Goal: Task Accomplishment & Management: Complete application form

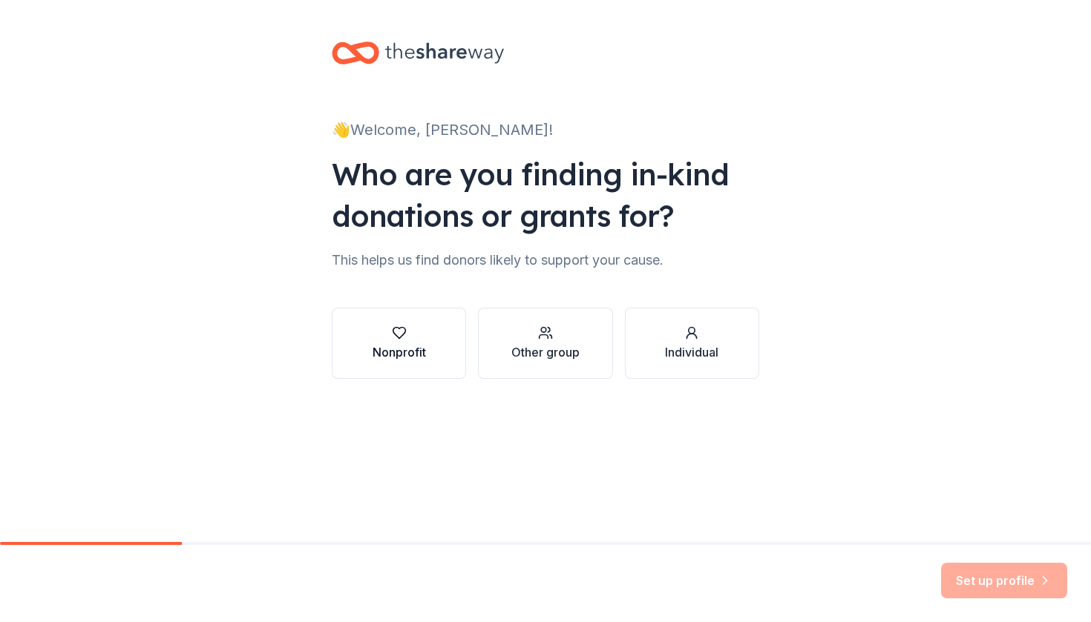
click at [386, 336] on div "button" at bounding box center [398, 333] width 53 height 15
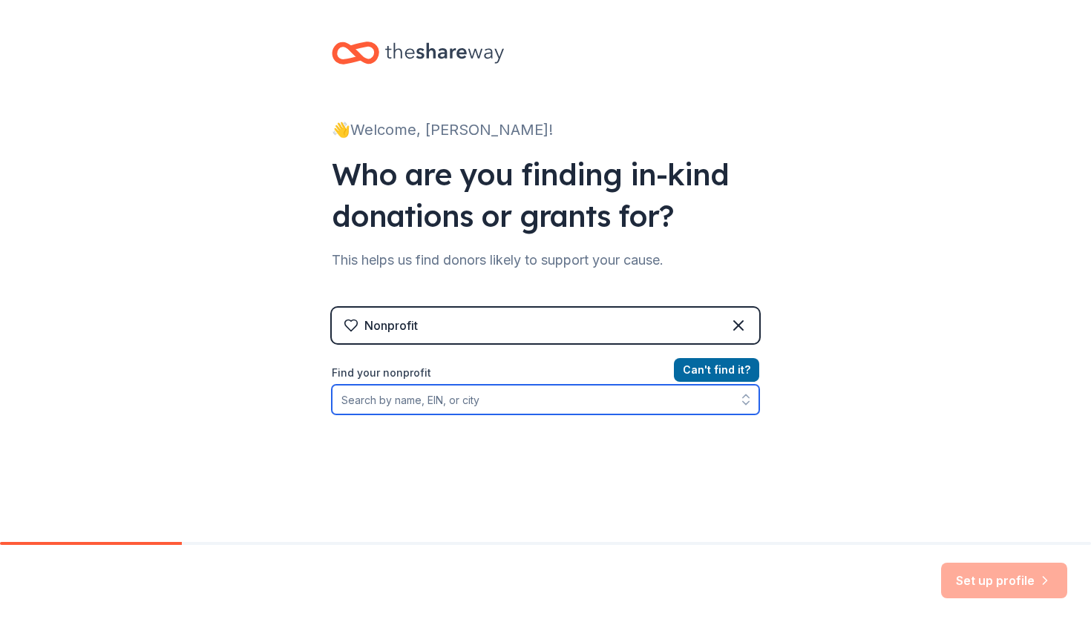
click at [525, 402] on input "Find your nonprofit" at bounding box center [545, 400] width 427 height 30
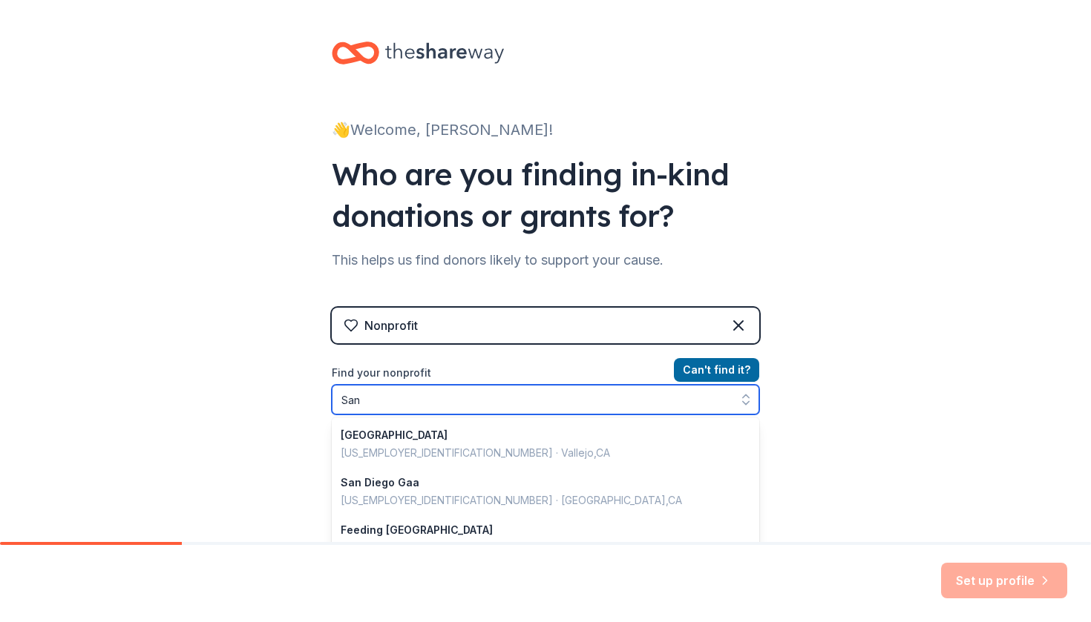
type input "Sa"
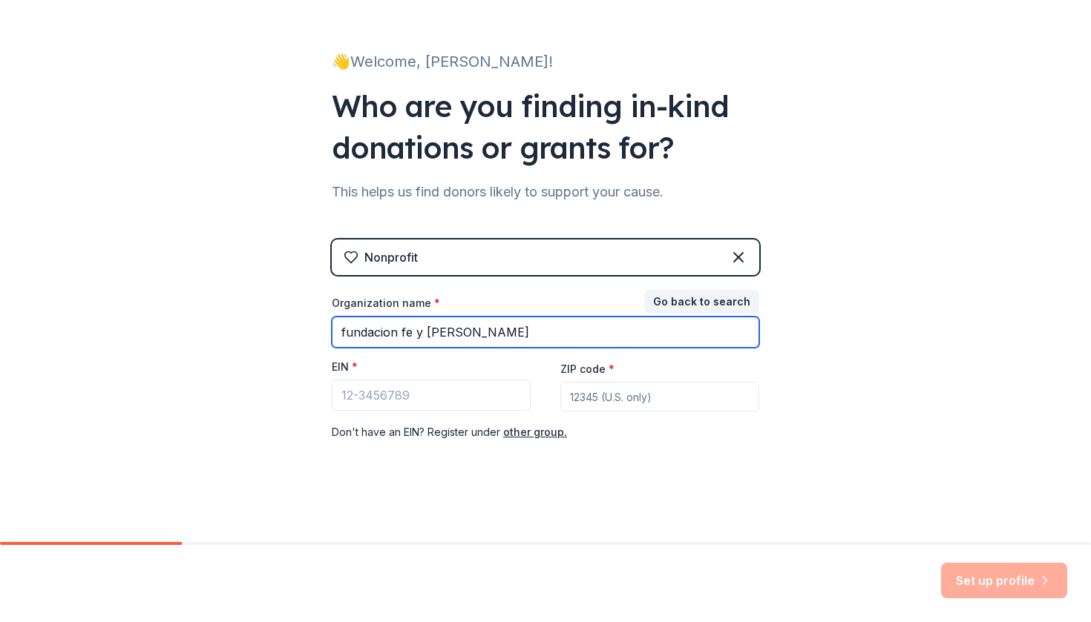
scroll to position [68, 0]
type input "fundacion fe y [PERSON_NAME]"
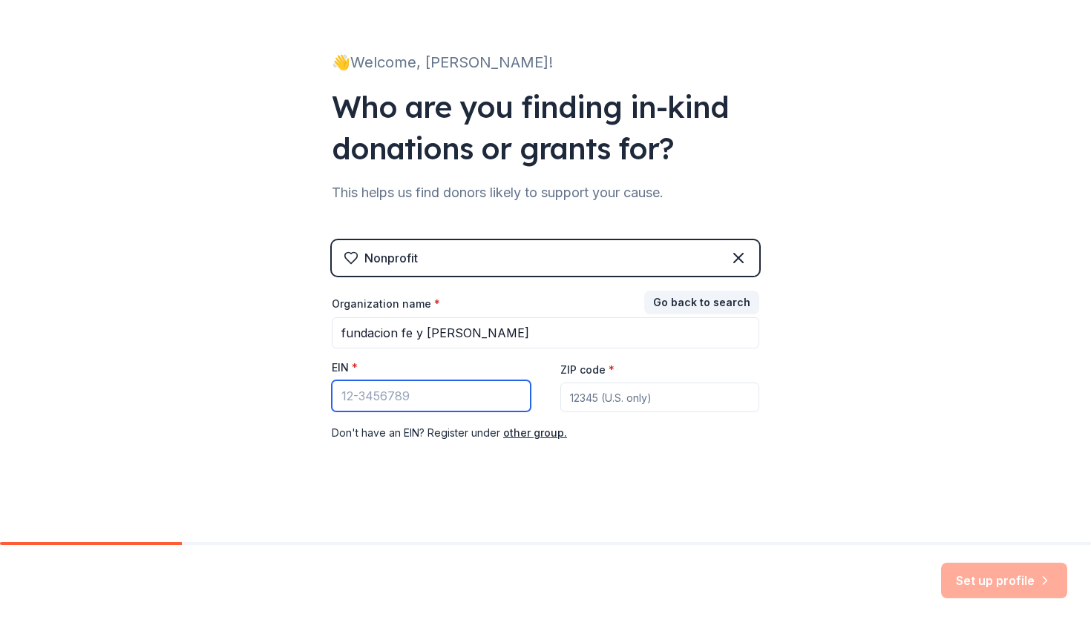
click at [487, 393] on input "EIN *" at bounding box center [431, 396] width 199 height 31
type input "92102"
click at [495, 387] on input "EIN *" at bounding box center [431, 396] width 199 height 31
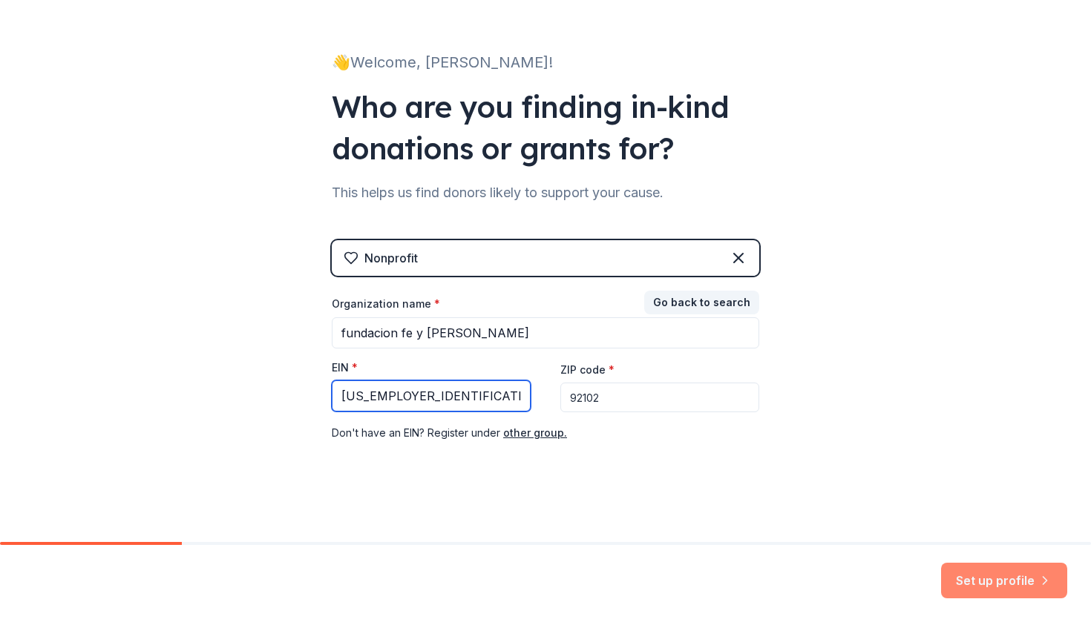
type input "[US_EMPLOYER_IDENTIFICATION_NUMBER]"
click at [991, 575] on button "Set up profile" at bounding box center [1004, 581] width 126 height 36
click at [401, 397] on input "[US_EMPLOYER_IDENTIFICATION_NUMBER]" at bounding box center [431, 396] width 199 height 31
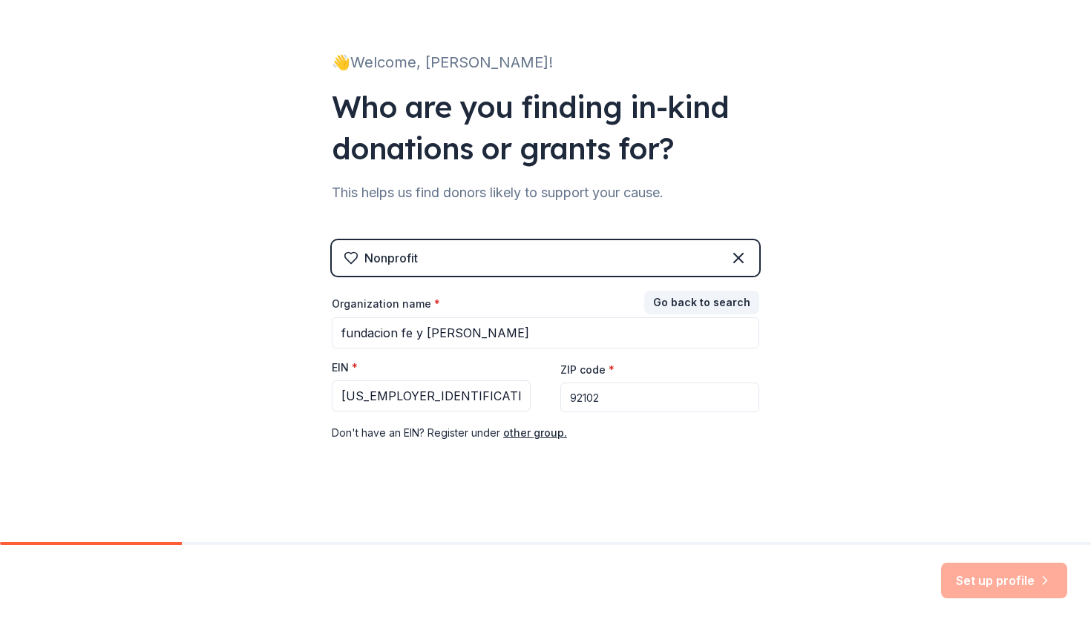
click at [749, 473] on div "👋 Welcome, [PERSON_NAME]! Who are you finding in-kind donations or grants for? …" at bounding box center [545, 237] width 475 height 611
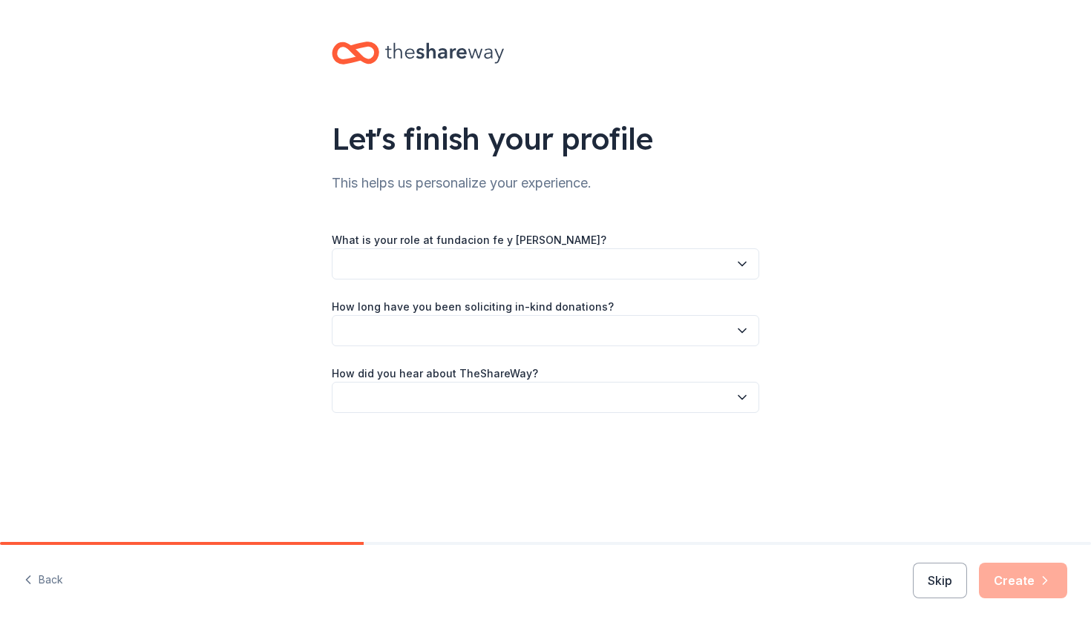
click at [711, 262] on button "button" at bounding box center [545, 264] width 427 height 31
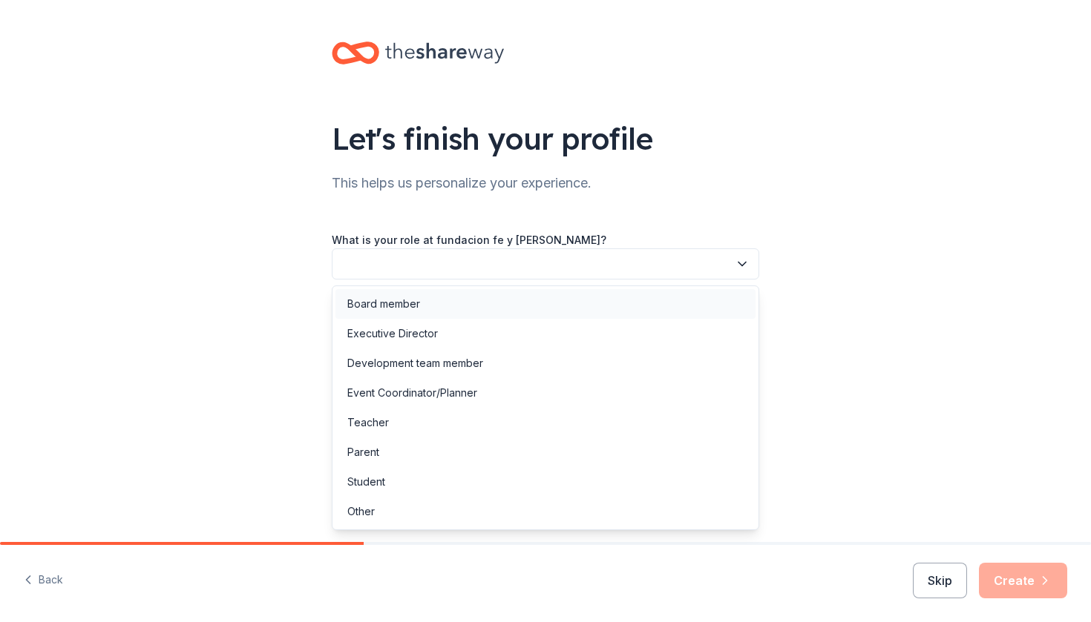
click at [565, 299] on div "Board member" at bounding box center [545, 304] width 420 height 30
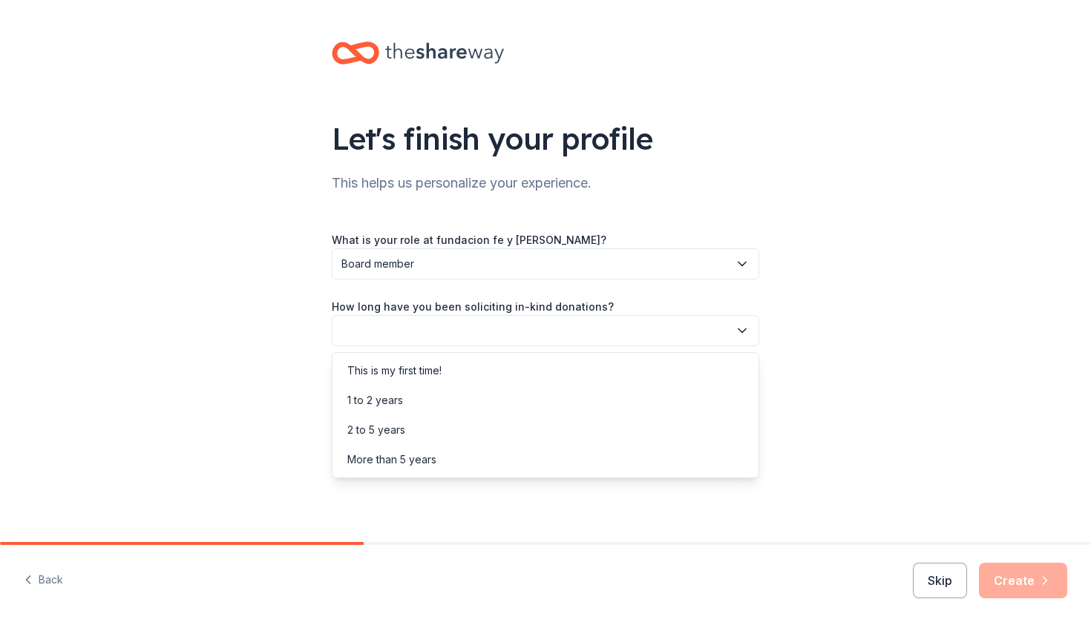
click at [545, 321] on button "button" at bounding box center [545, 330] width 427 height 31
click at [441, 453] on div "More than 5 years" at bounding box center [545, 460] width 420 height 30
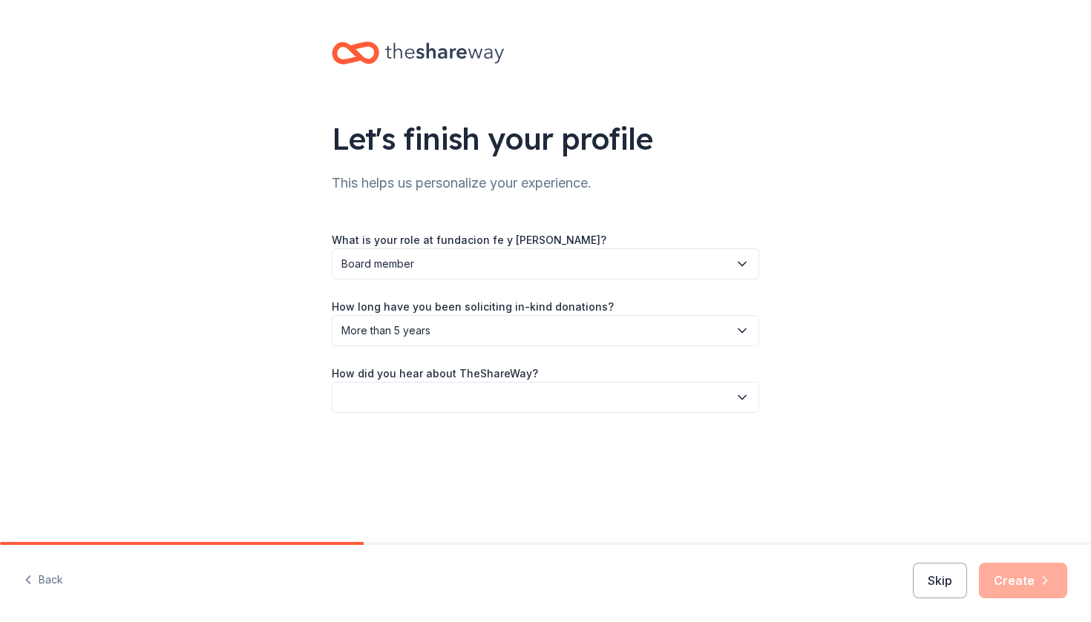
click at [484, 391] on button "button" at bounding box center [545, 397] width 427 height 31
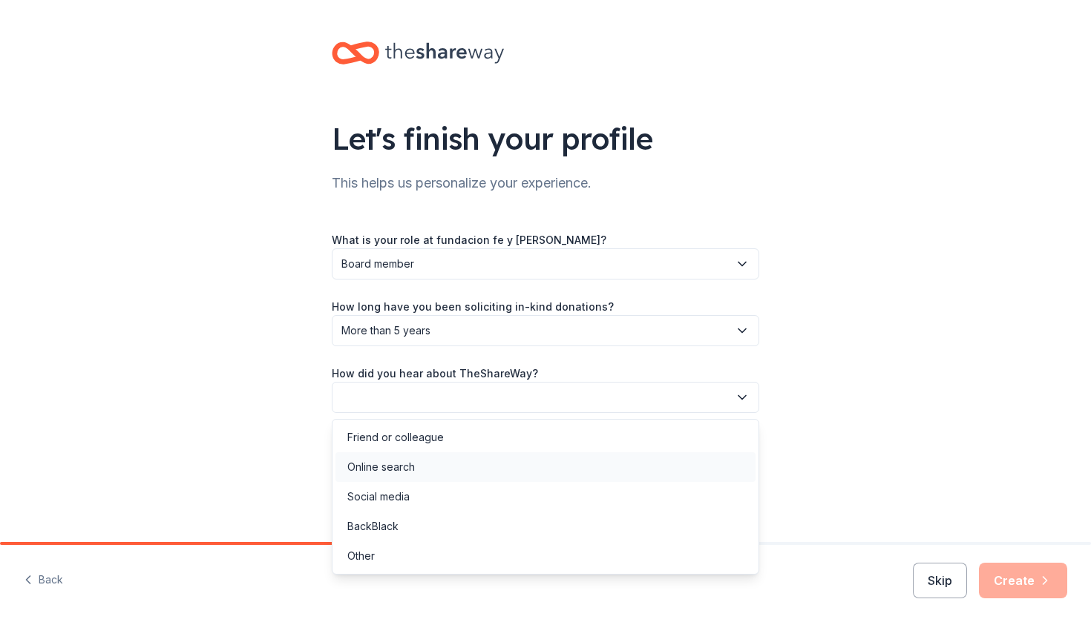
click at [444, 469] on div "Online search" at bounding box center [545, 468] width 420 height 30
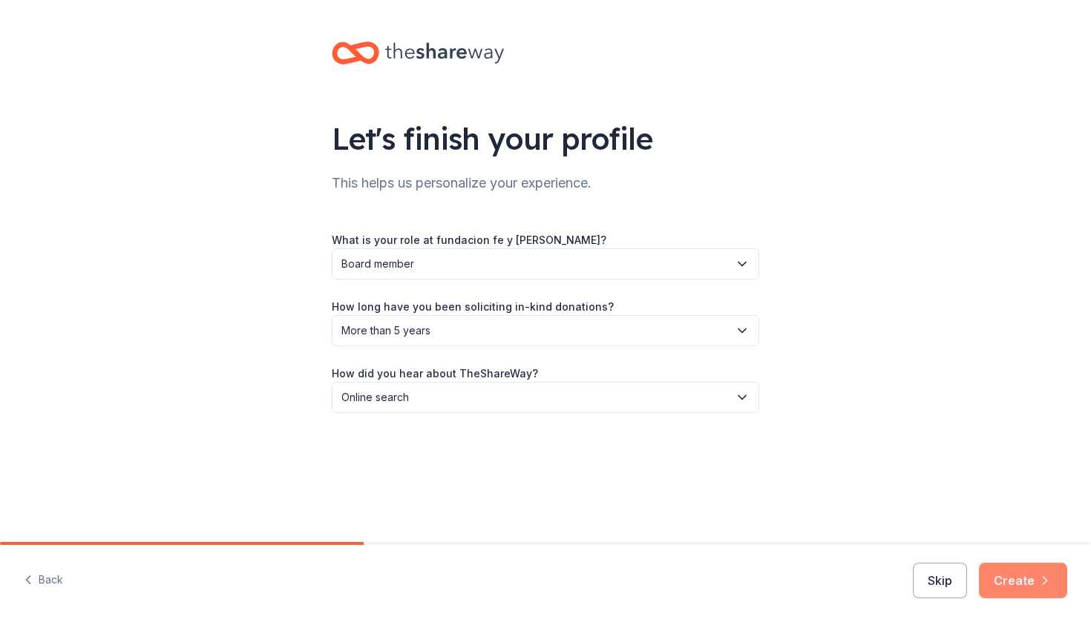
click at [1015, 581] on button "Create" at bounding box center [1023, 581] width 88 height 36
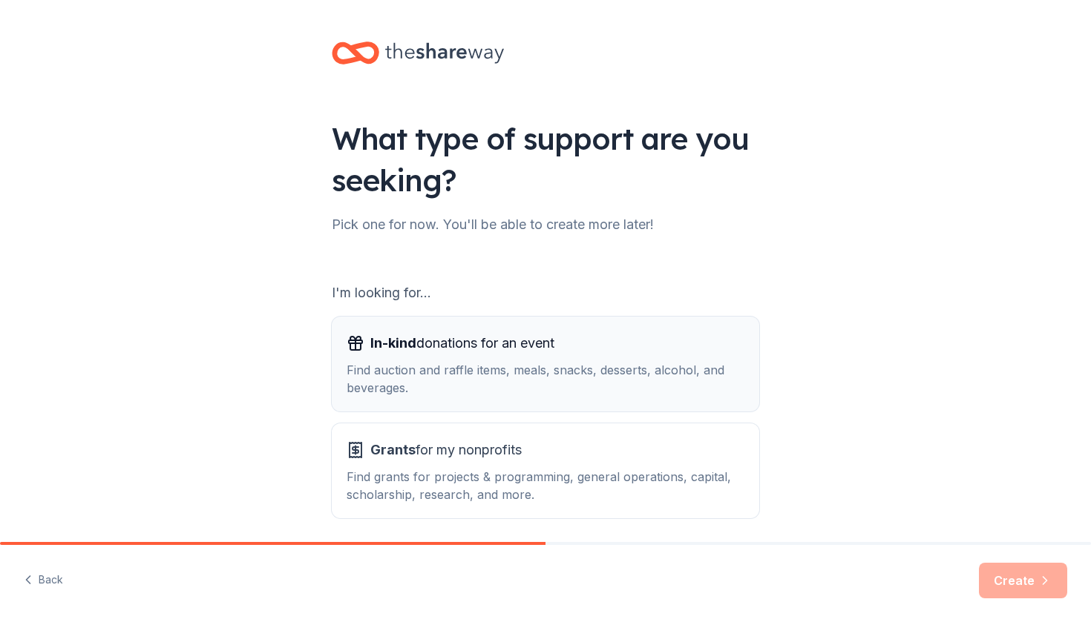
click at [708, 381] on div "Find auction and raffle items, meals, snacks, desserts, alcohol, and beverages." at bounding box center [545, 379] width 398 height 36
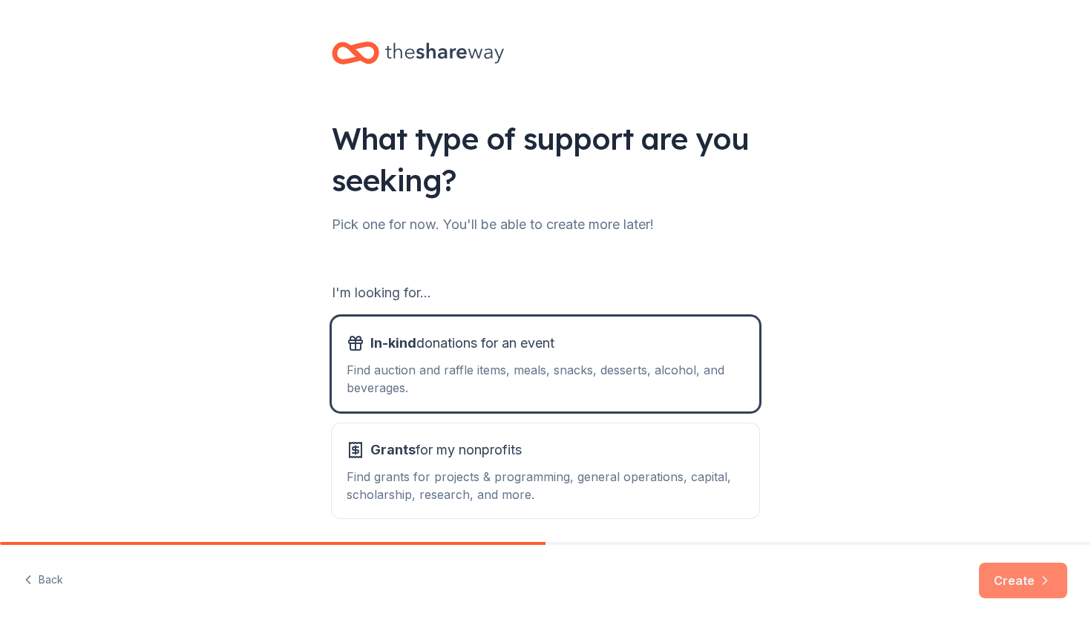
click at [1022, 576] on button "Create" at bounding box center [1023, 581] width 88 height 36
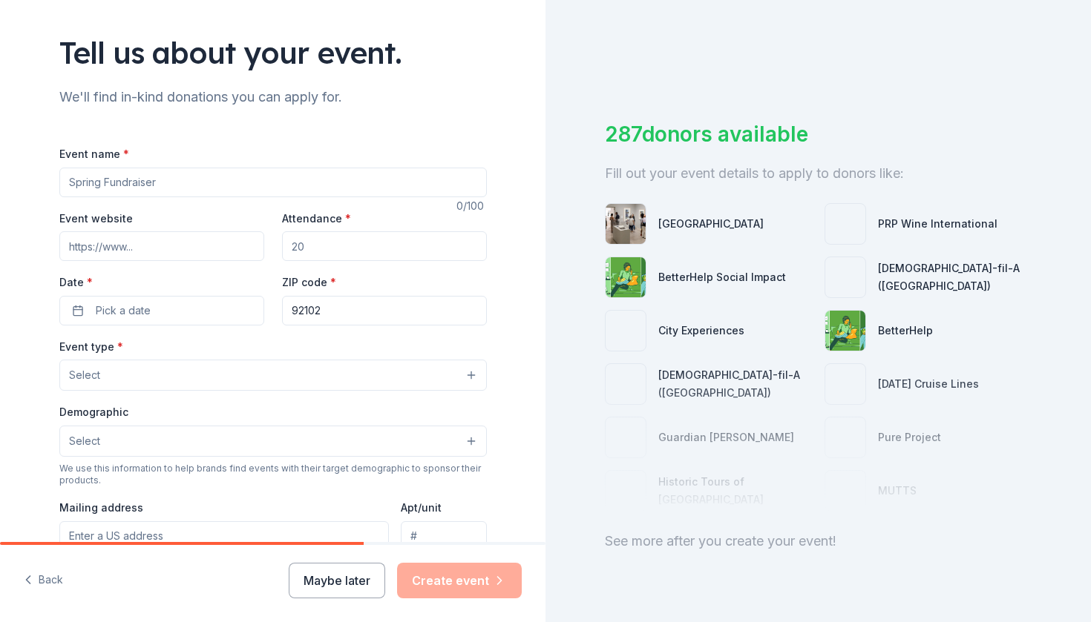
scroll to position [84, 0]
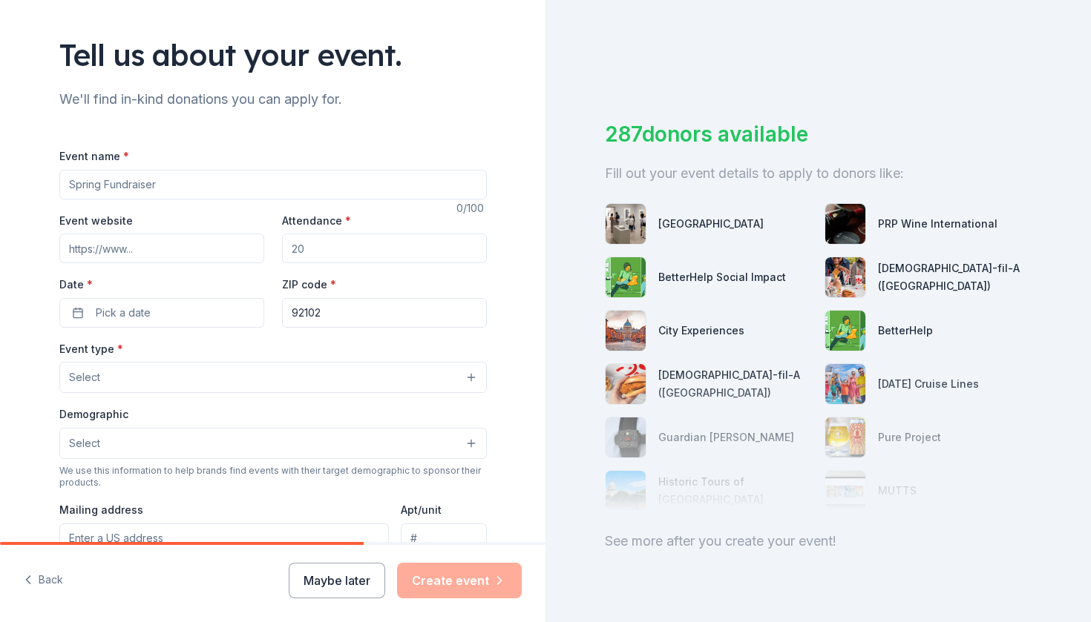
click at [251, 194] on input "Event name *" at bounding box center [272, 185] width 427 height 30
paste input "“Voices of Hope: Survivor & Community Outreach"
click at [74, 188] on input "“Voices of Hope: Survivor & Community Outreach" at bounding box center [272, 185] width 427 height 30
type input "Voices of Hope: Survivor & Community Outreach"
click at [83, 248] on input "Event website" at bounding box center [161, 249] width 205 height 30
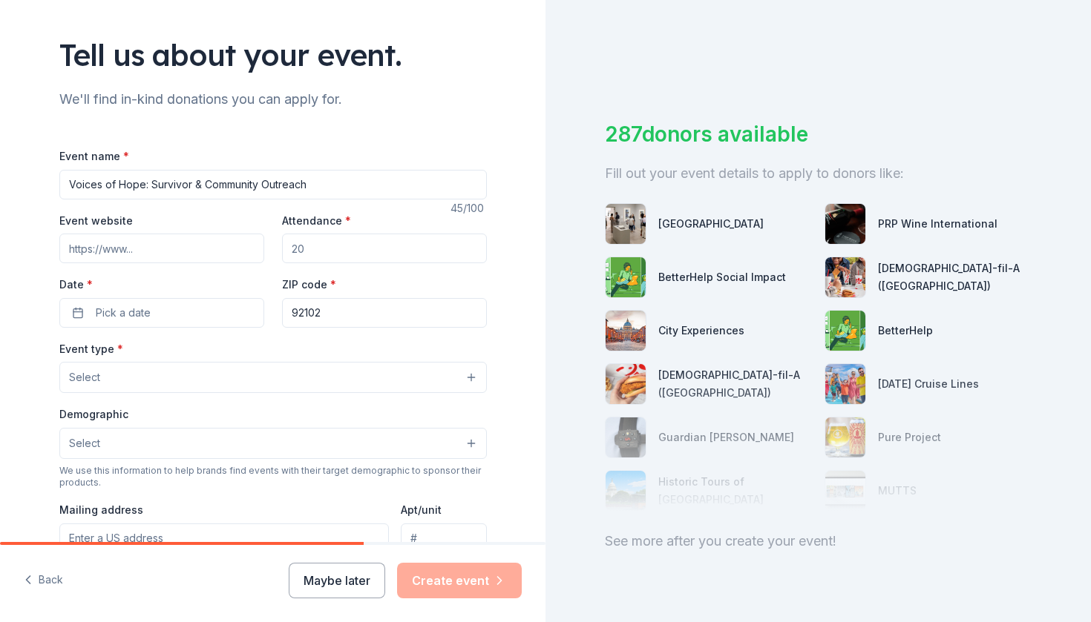
paste input "[URL][DOMAIN_NAME]"
type input "[URL][DOMAIN_NAME]"
click at [334, 259] on input "Attendance *" at bounding box center [384, 249] width 205 height 30
type input "400"
click at [139, 309] on span "Pick a date" at bounding box center [123, 313] width 55 height 18
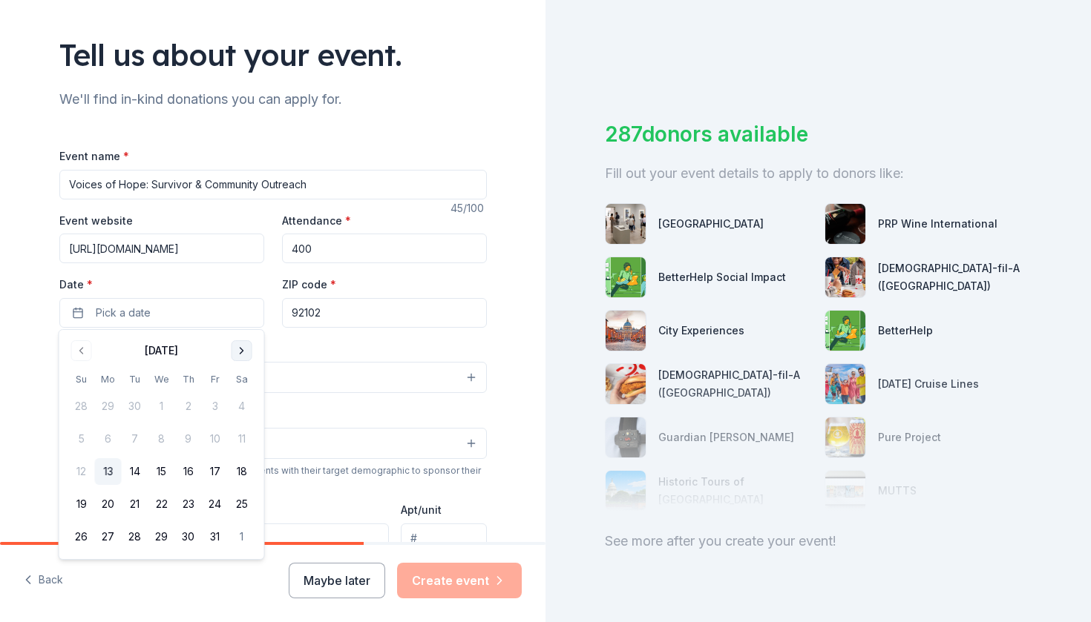
click at [237, 354] on button "Go to next month" at bounding box center [241, 351] width 21 height 21
click at [238, 507] on button "27" at bounding box center [242, 504] width 27 height 27
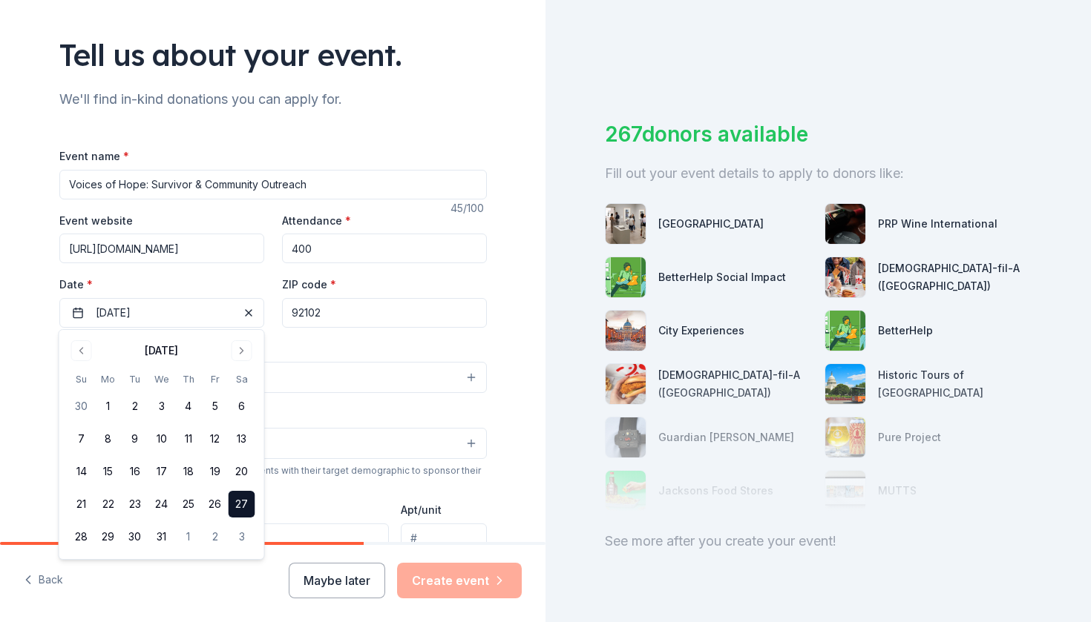
click at [336, 364] on button "Select" at bounding box center [272, 377] width 427 height 31
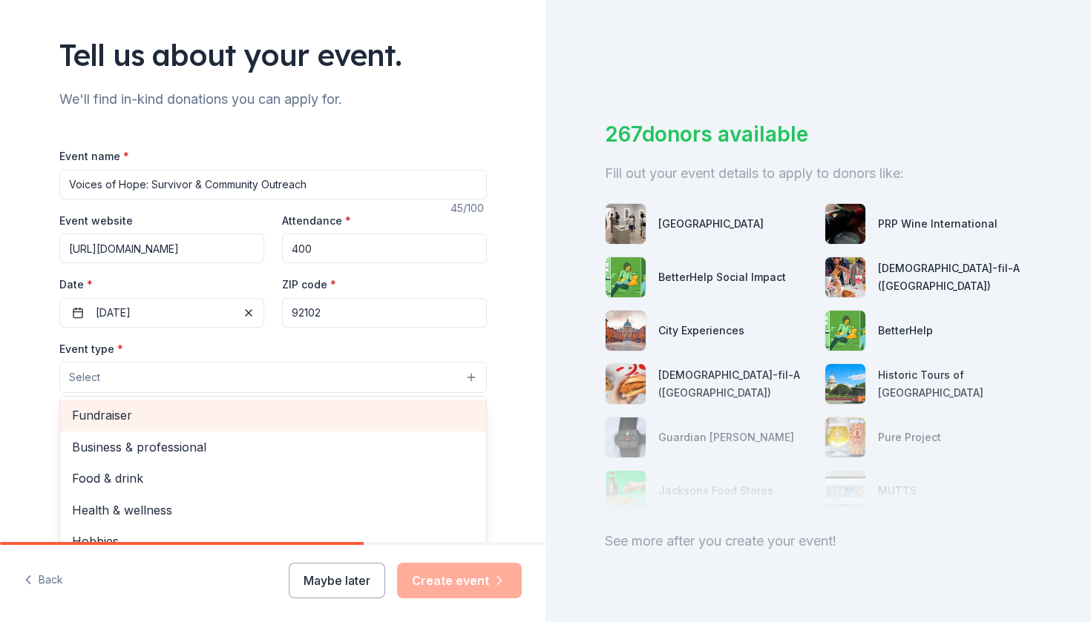
click at [203, 418] on span "Fundraiser" at bounding box center [273, 415] width 402 height 19
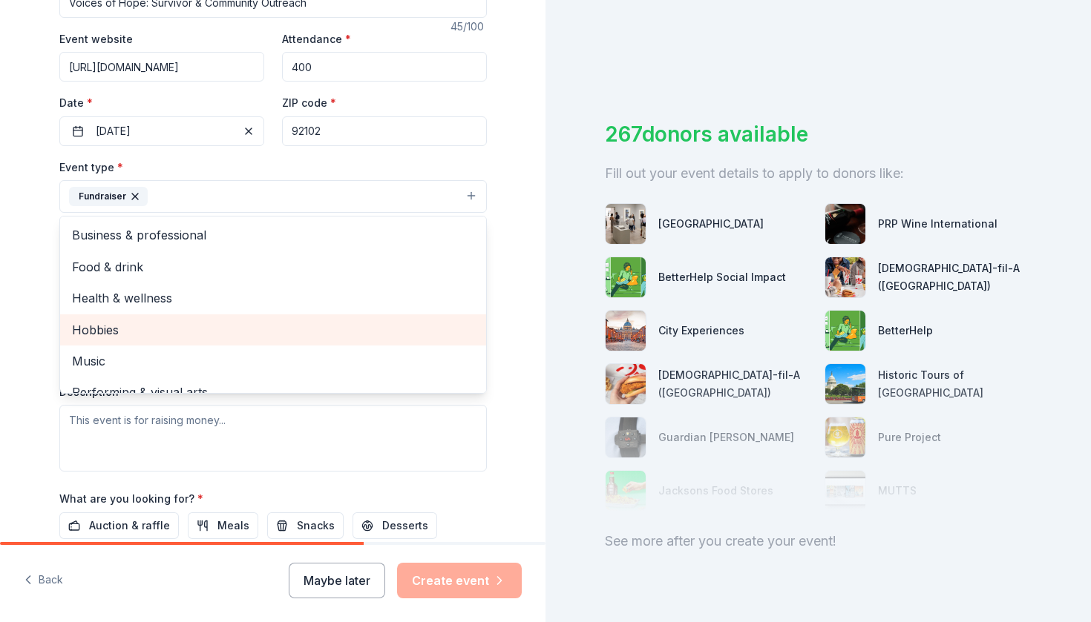
scroll to position [0, 0]
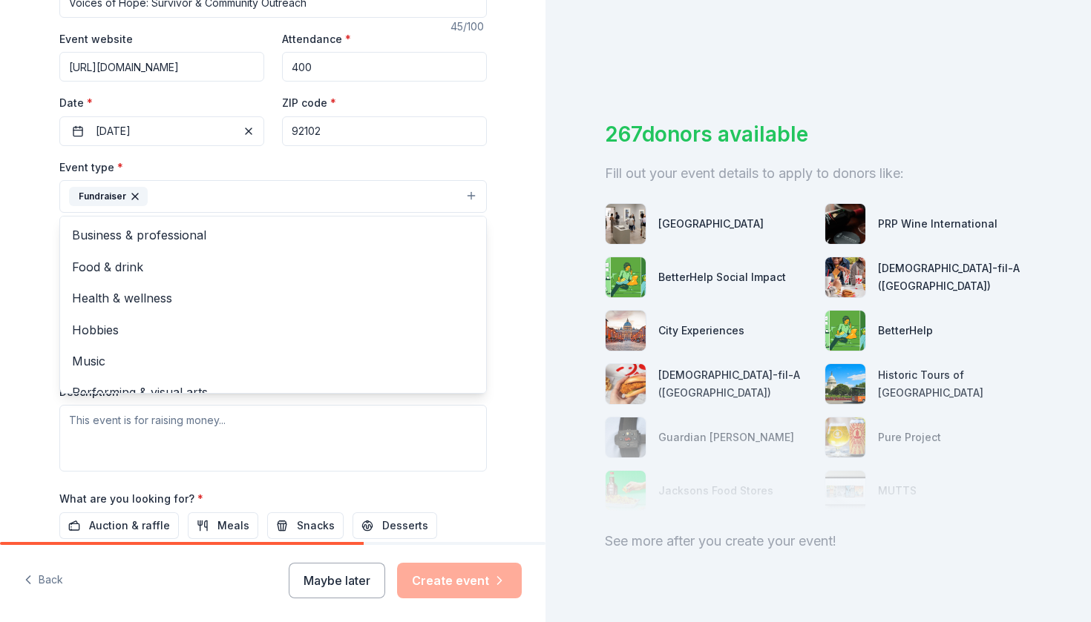
click at [302, 162] on div "Event type * Fundraiser Business & professional Food & drink Health & wellness …" at bounding box center [272, 186] width 427 height 56
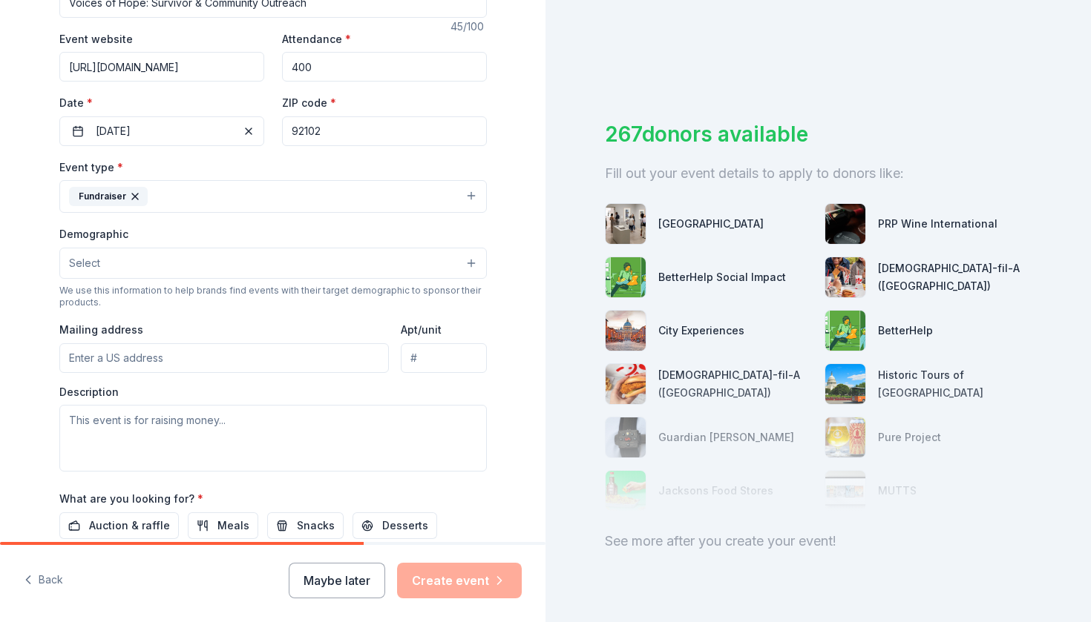
click at [202, 260] on button "Select" at bounding box center [272, 263] width 427 height 31
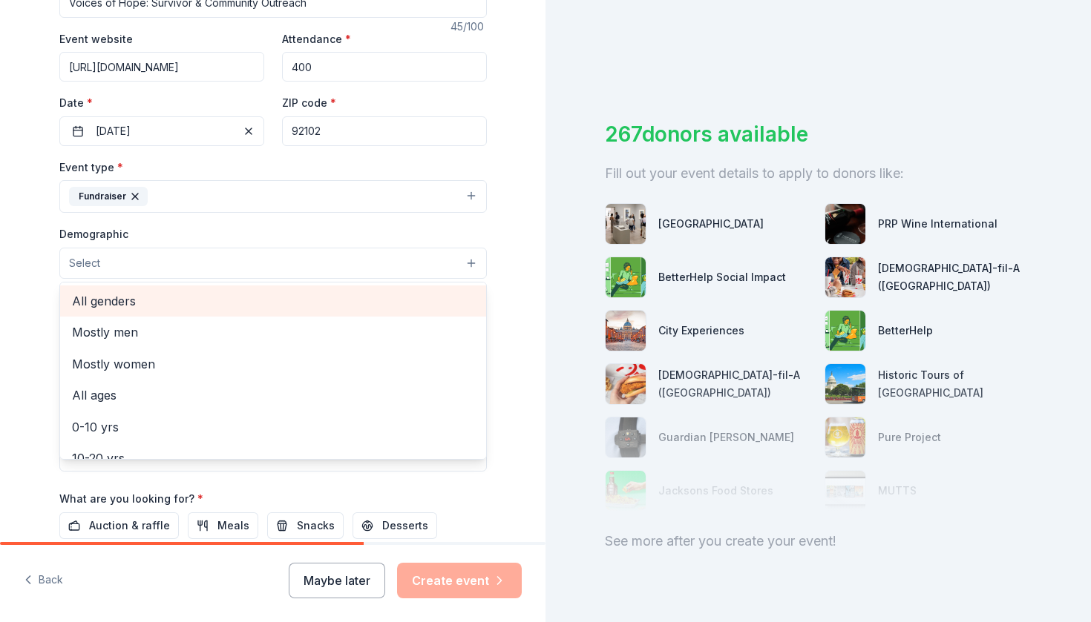
click at [172, 303] on span "All genders" at bounding box center [273, 301] width 402 height 19
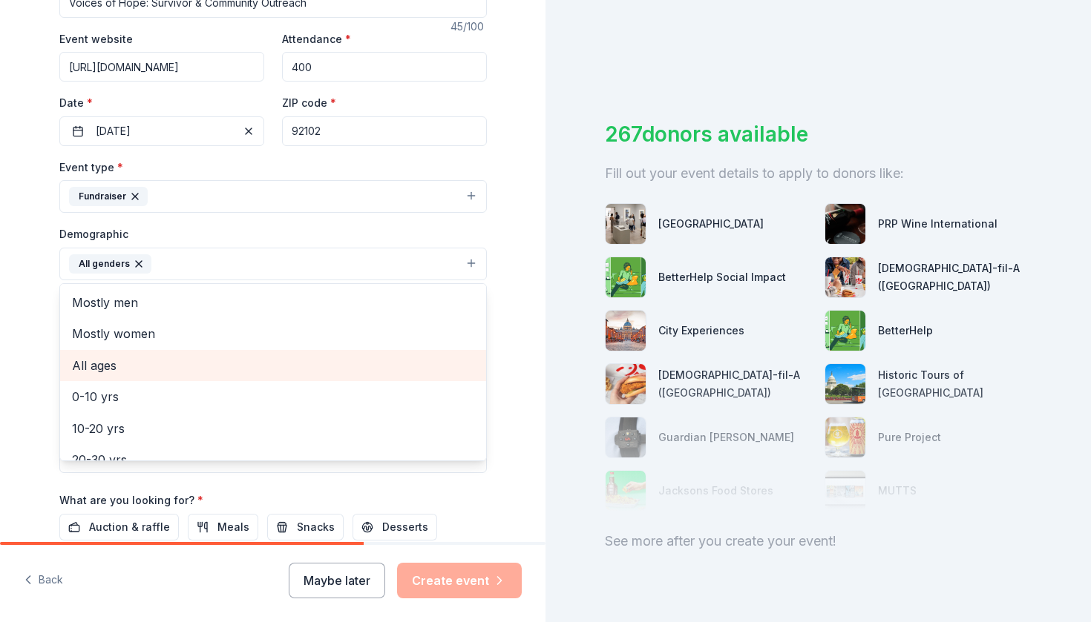
click at [142, 367] on span "All ages" at bounding box center [273, 365] width 402 height 19
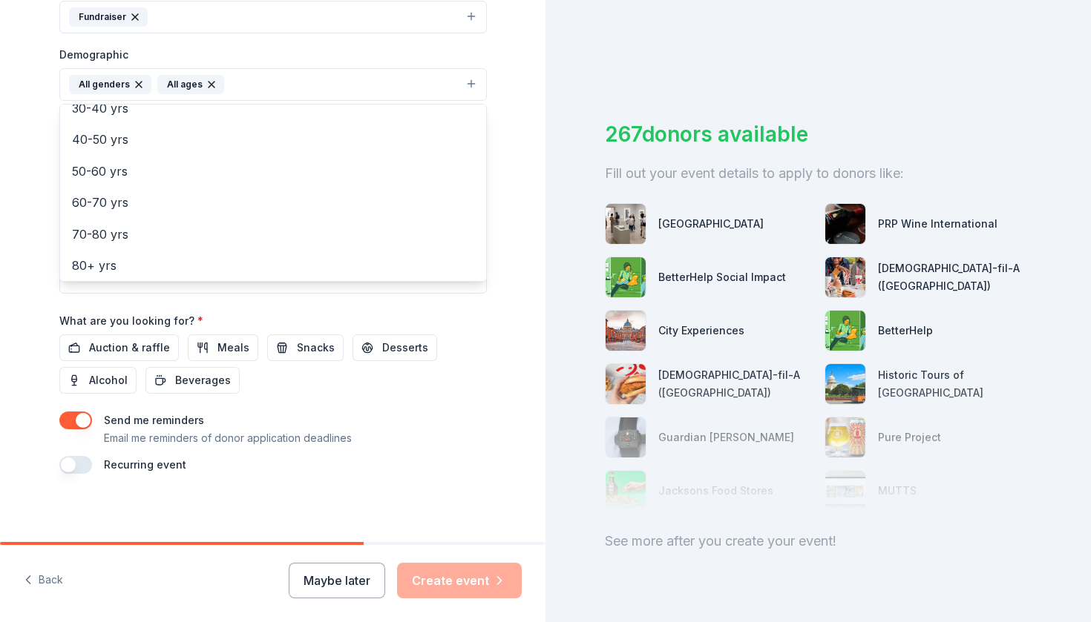
scroll to position [444, 0]
click at [219, 305] on div "Event name * Voices of Hope: Survivor & Community Outreach 45 /100 Event websit…" at bounding box center [272, 130] width 427 height 688
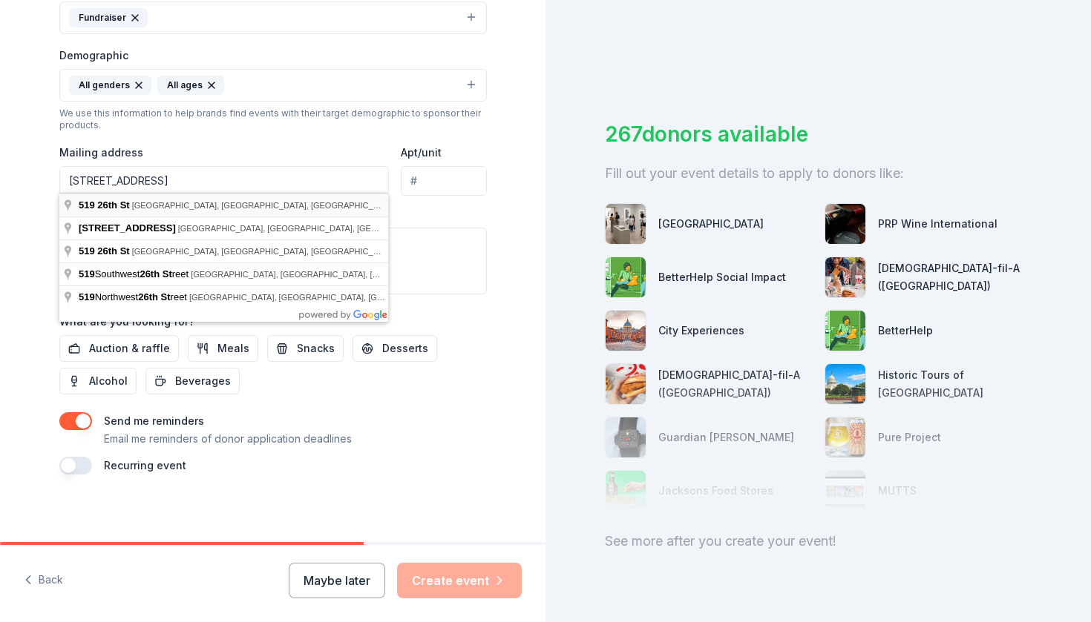
type input "[STREET_ADDRESS]"
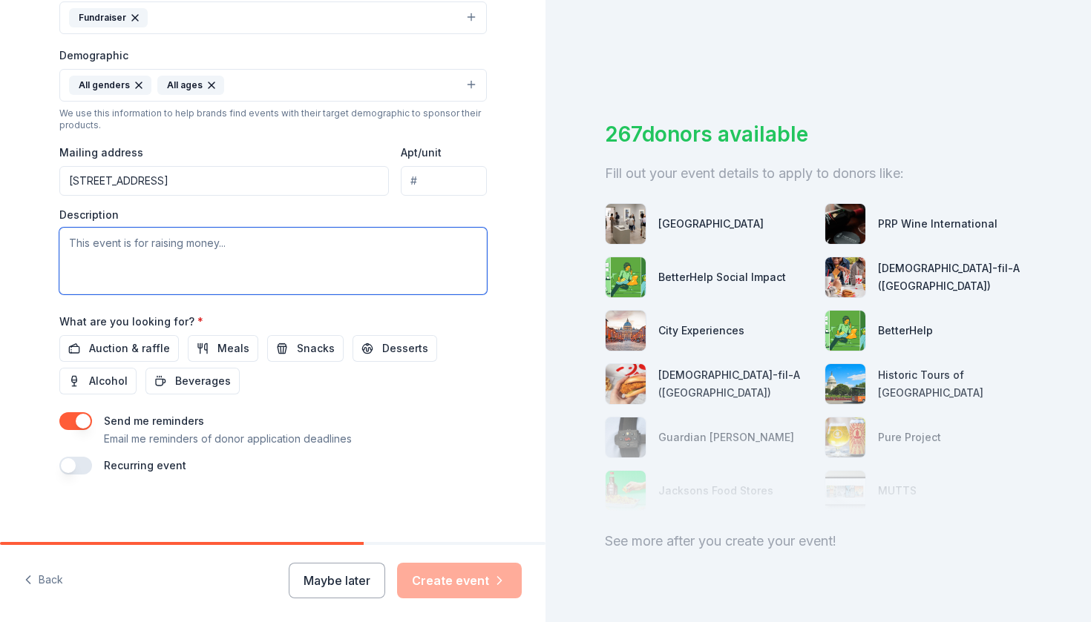
click at [208, 242] on textarea at bounding box center [272, 261] width 427 height 67
paste textarea "Hope & Healing Community Fundraiser is a powerful outreach event hosted by [PER…"
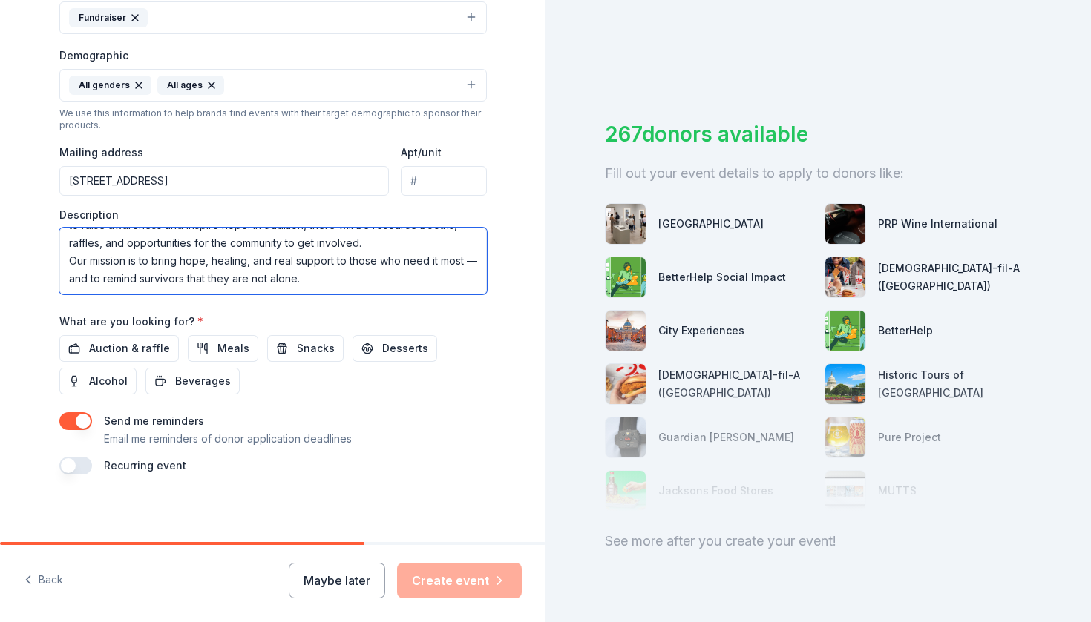
scroll to position [178, 0]
type textarea "Hope & Healing Community Fundraiser is a powerful outreach event hosted by [PER…"
click at [93, 349] on span "Auction & raffle" at bounding box center [129, 349] width 81 height 18
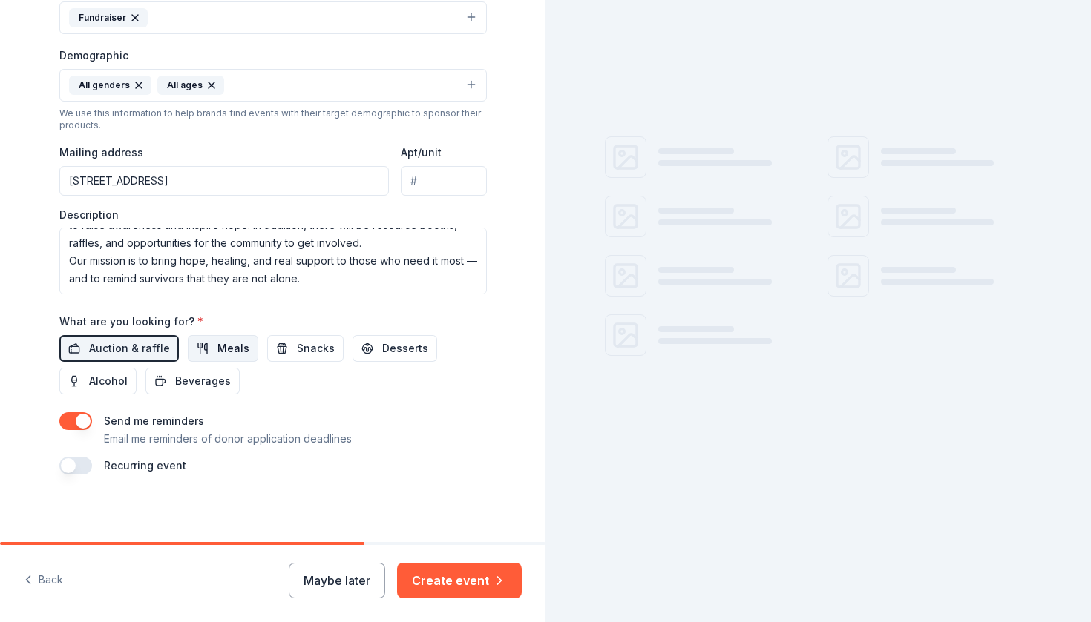
click at [208, 338] on button "Meals" at bounding box center [223, 348] width 70 height 27
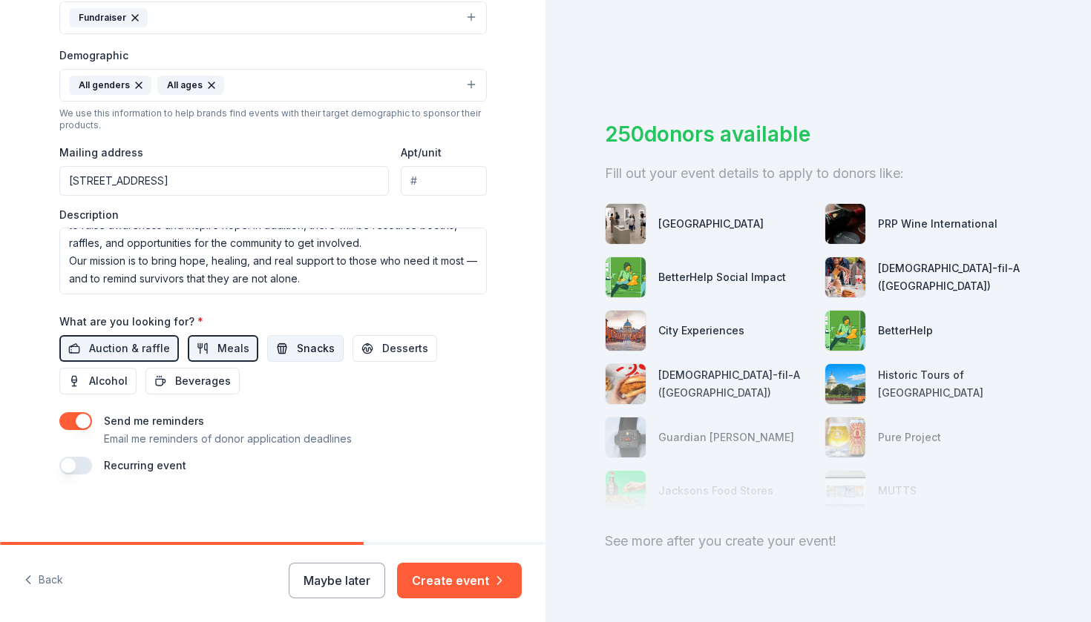
click at [298, 348] on span "Snacks" at bounding box center [316, 349] width 38 height 18
click at [66, 464] on button "button" at bounding box center [75, 466] width 33 height 18
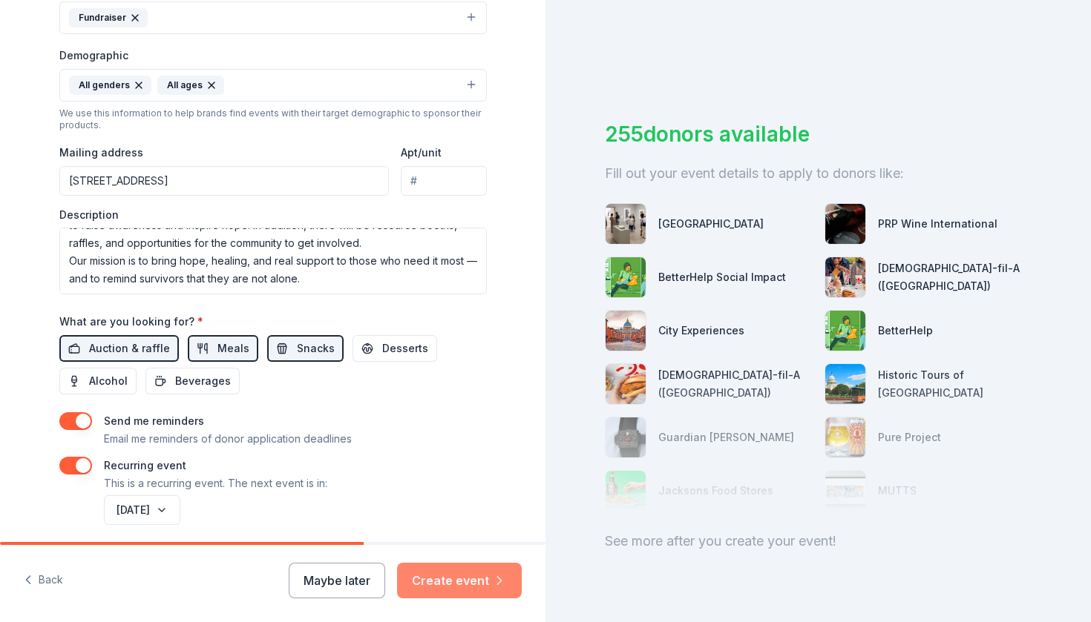
click at [446, 588] on button "Create event" at bounding box center [459, 581] width 125 height 36
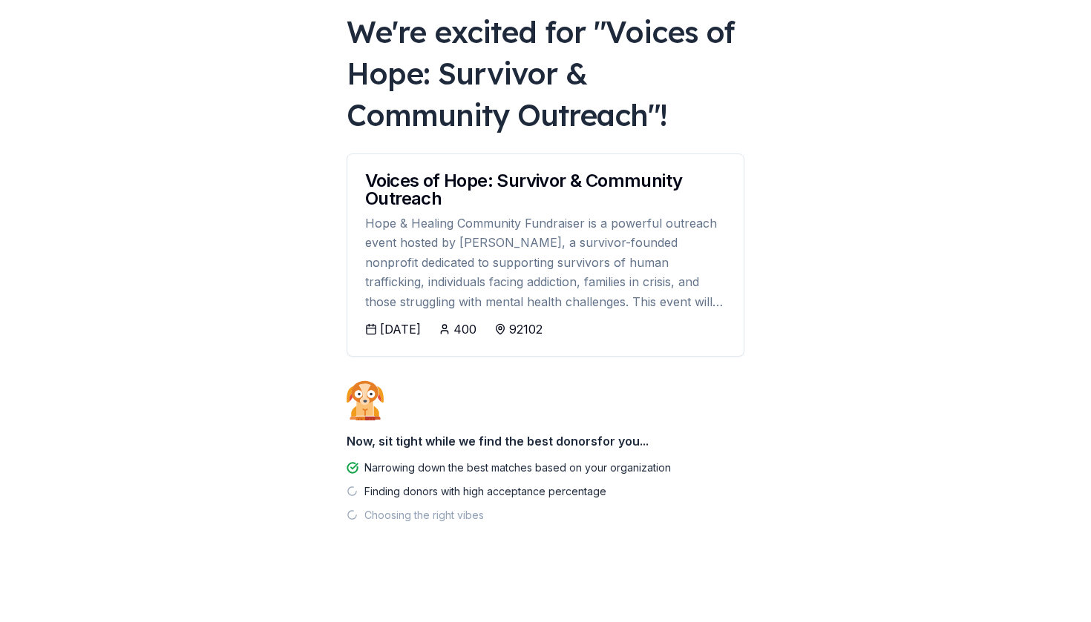
scroll to position [82, 0]
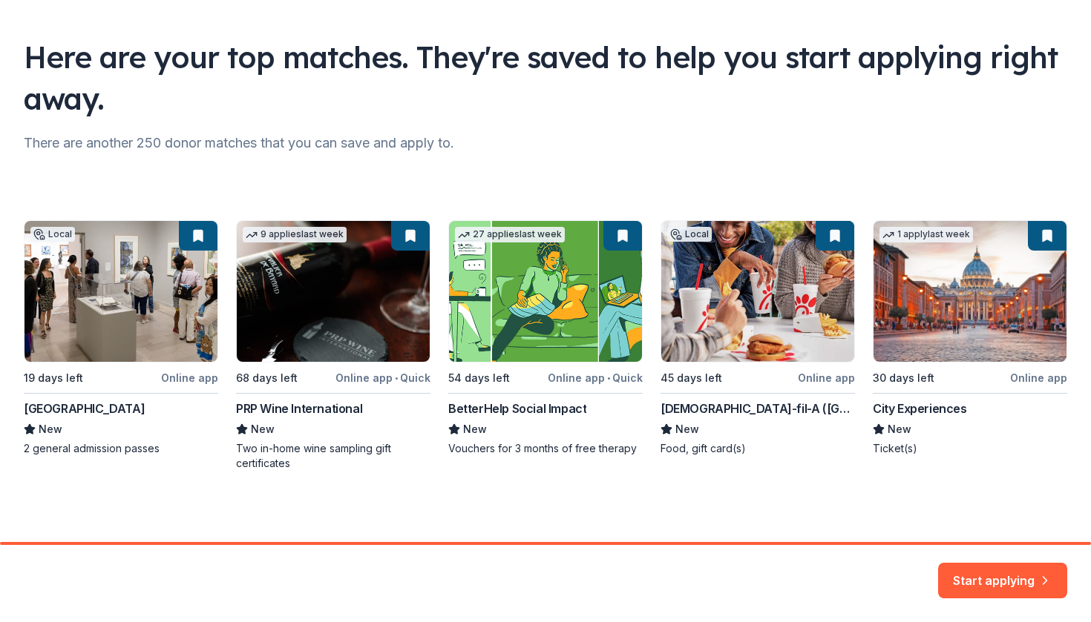
scroll to position [82, 0]
click at [746, 352] on div "Local 19 days left Online app [GEOGRAPHIC_DATA] New 2 general admission passes …" at bounding box center [545, 345] width 1043 height 251
click at [1007, 579] on button "Start applying" at bounding box center [1002, 572] width 129 height 36
click at [1013, 576] on div "Start applying" at bounding box center [1002, 581] width 129 height 36
click at [924, 523] on div "Here are your top matches. They're saved to help you start applying right away.…" at bounding box center [545, 230] width 1091 height 624
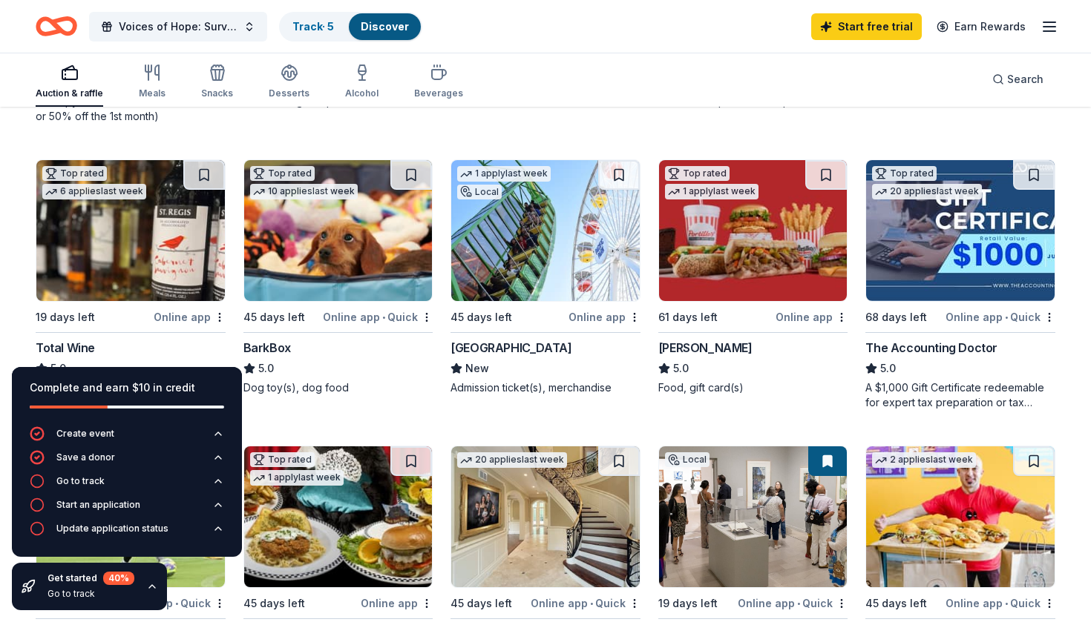
scroll to position [687, 0]
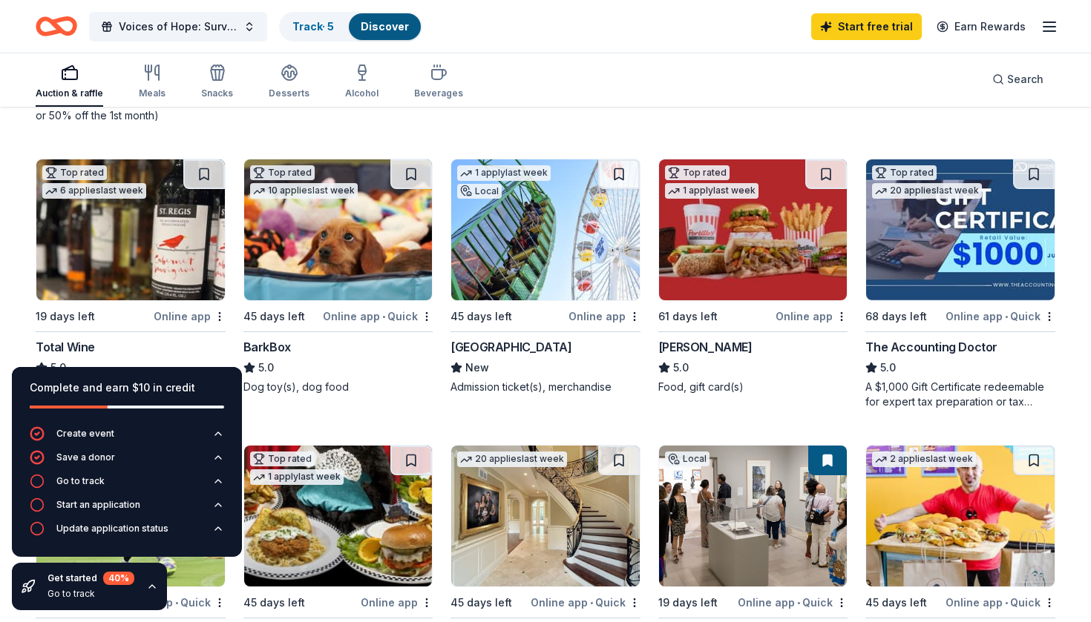
click at [504, 286] on img at bounding box center [545, 230] width 188 height 141
click at [294, 82] on div "Desserts" at bounding box center [289, 82] width 41 height 36
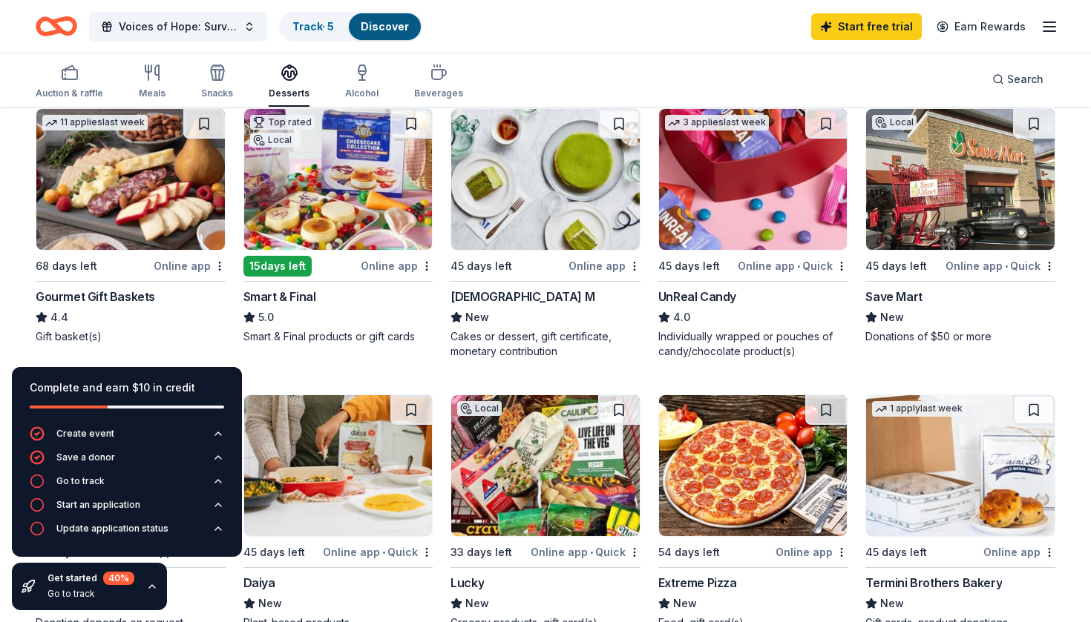
scroll to position [436, 0]
click at [722, 195] on img at bounding box center [753, 179] width 188 height 141
click at [1054, 25] on icon "button" at bounding box center [1049, 27] width 18 height 18
click at [146, 30] on span "Voices of Hope: Survivor & Community Outreach" at bounding box center [178, 27] width 119 height 18
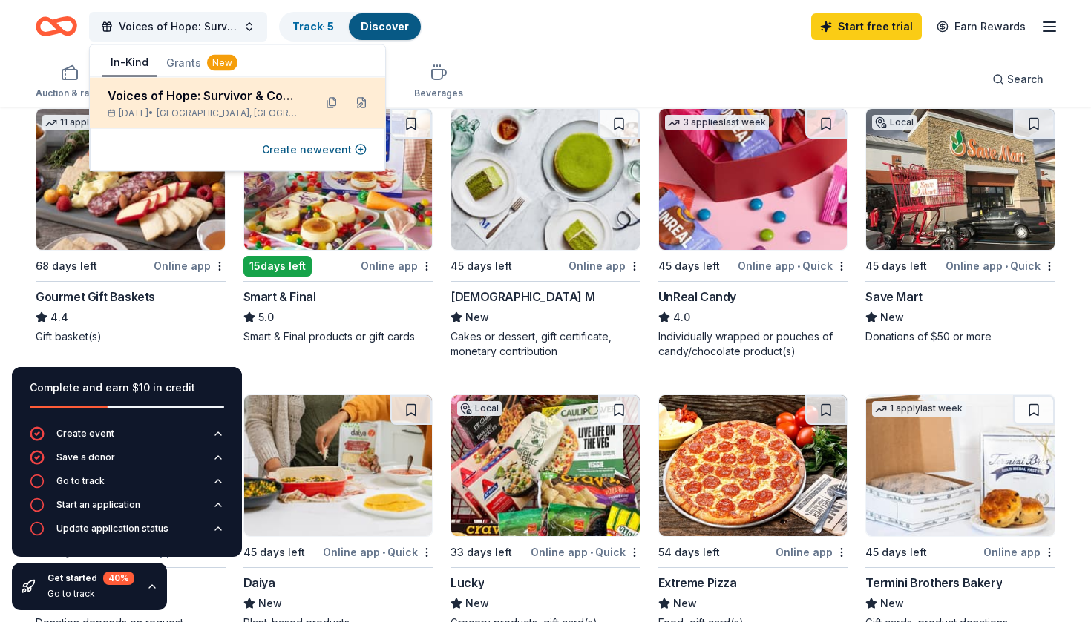
click at [195, 100] on div "Voices of Hope: Survivor & Community Outreach" at bounding box center [205, 96] width 194 height 18
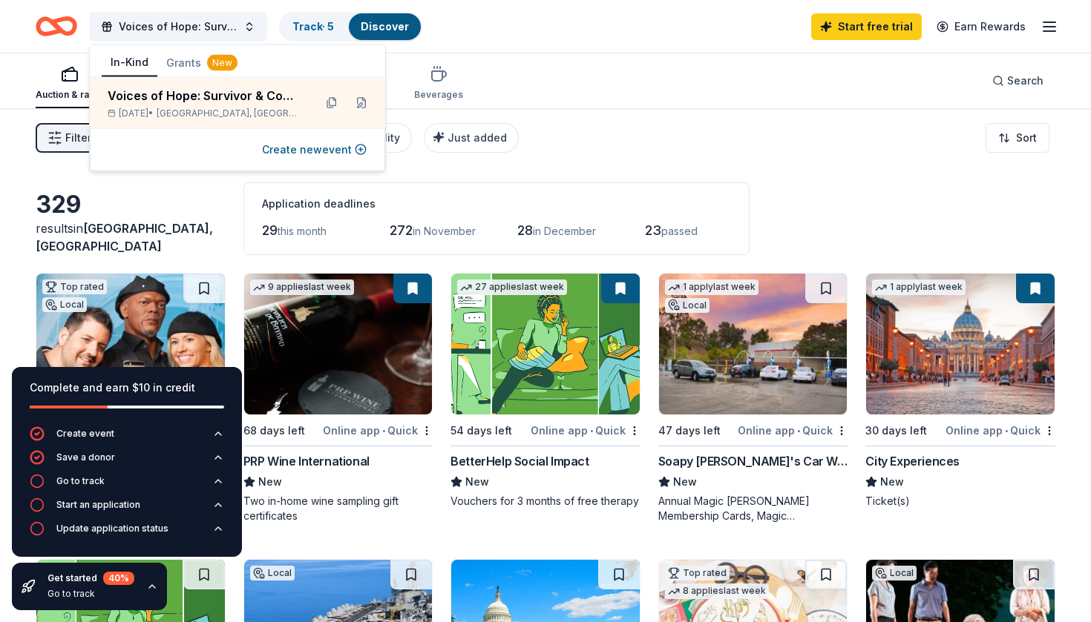
click at [188, 56] on button "Grants New" at bounding box center [201, 63] width 89 height 27
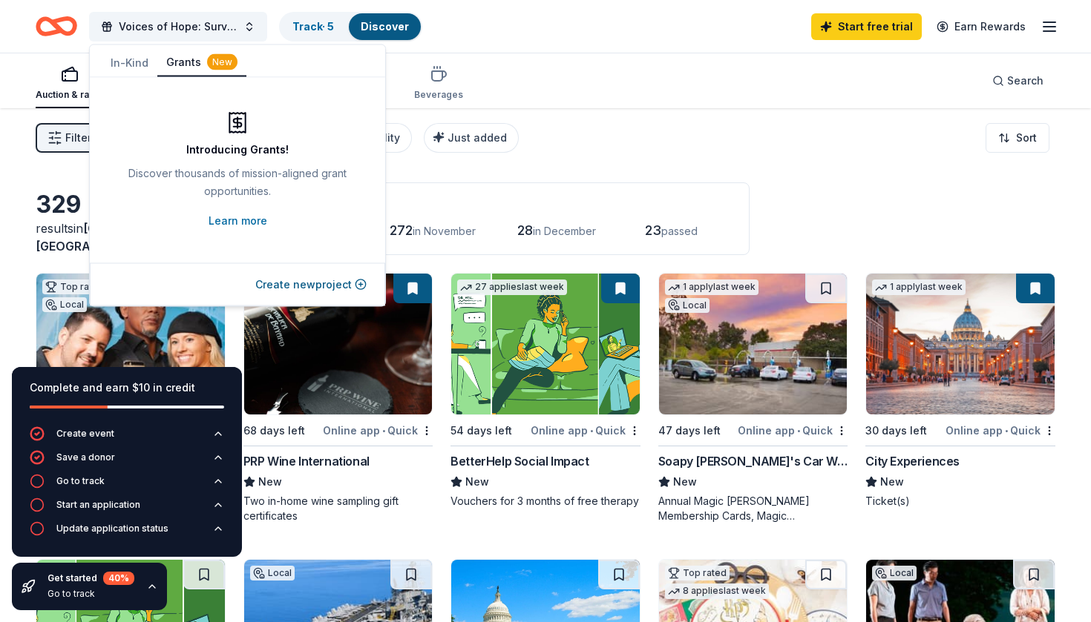
click at [136, 65] on button "In-Kind" at bounding box center [130, 63] width 56 height 27
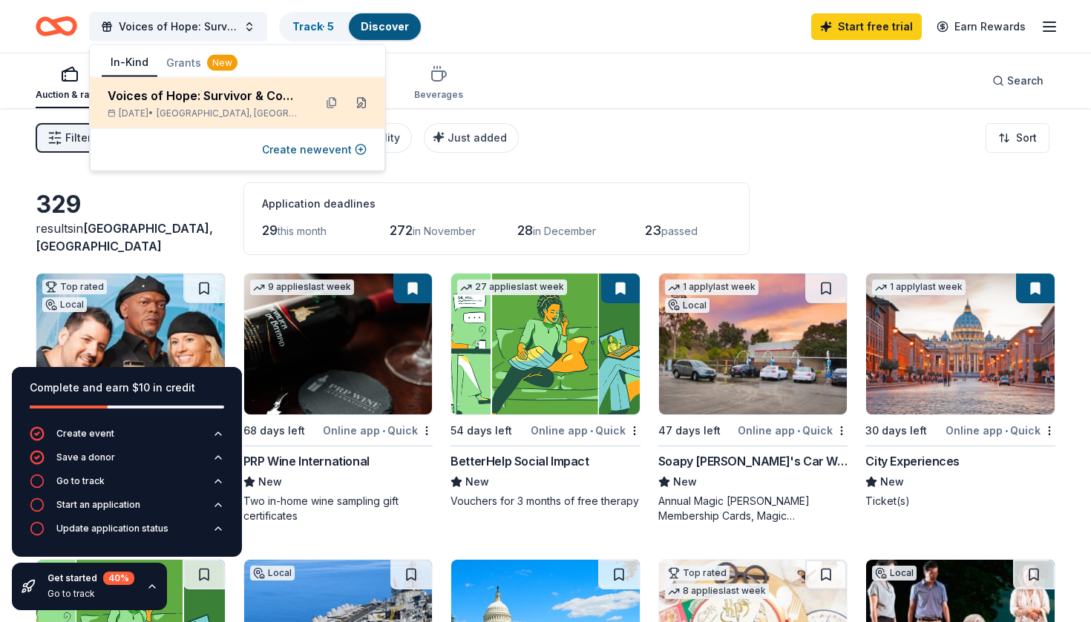
click at [358, 106] on button at bounding box center [361, 103] width 24 height 24
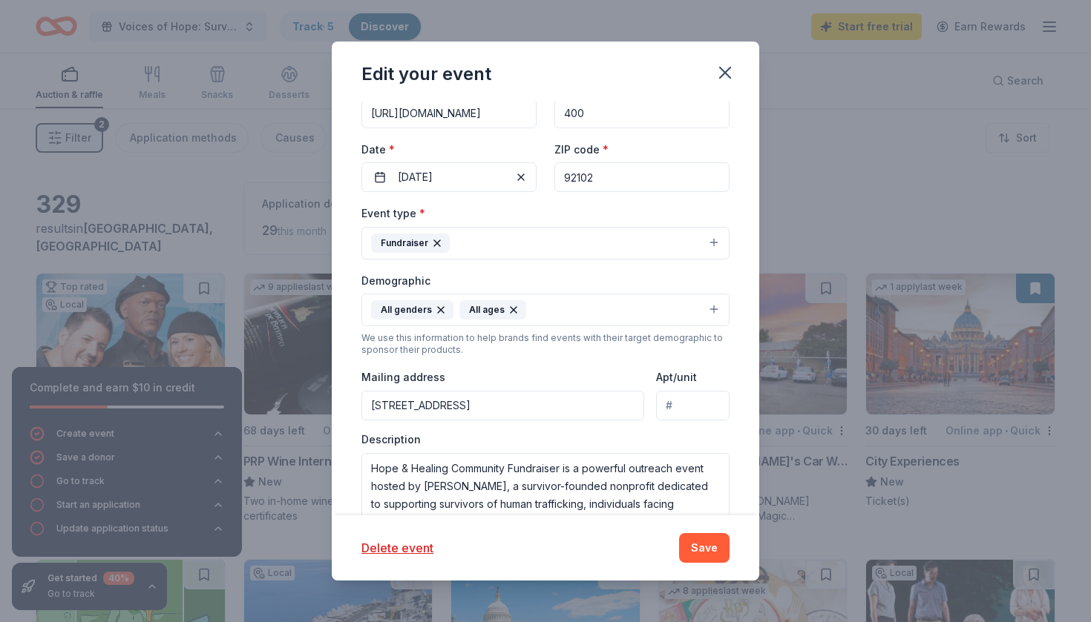
scroll to position [183, 0]
click at [517, 237] on button "Fundraiser" at bounding box center [545, 242] width 368 height 33
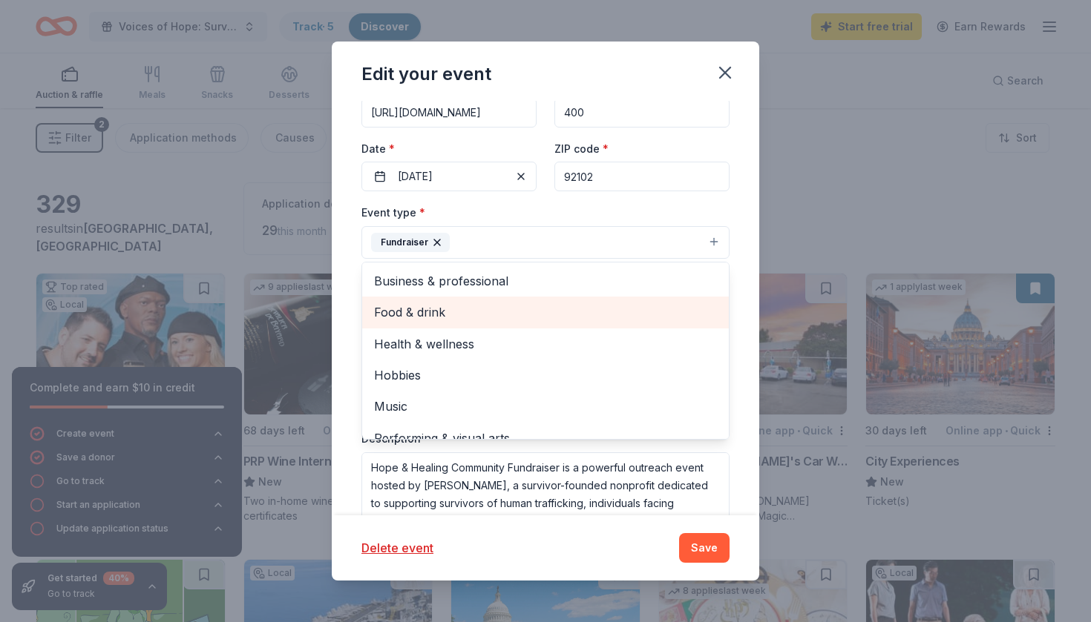
scroll to position [0, 0]
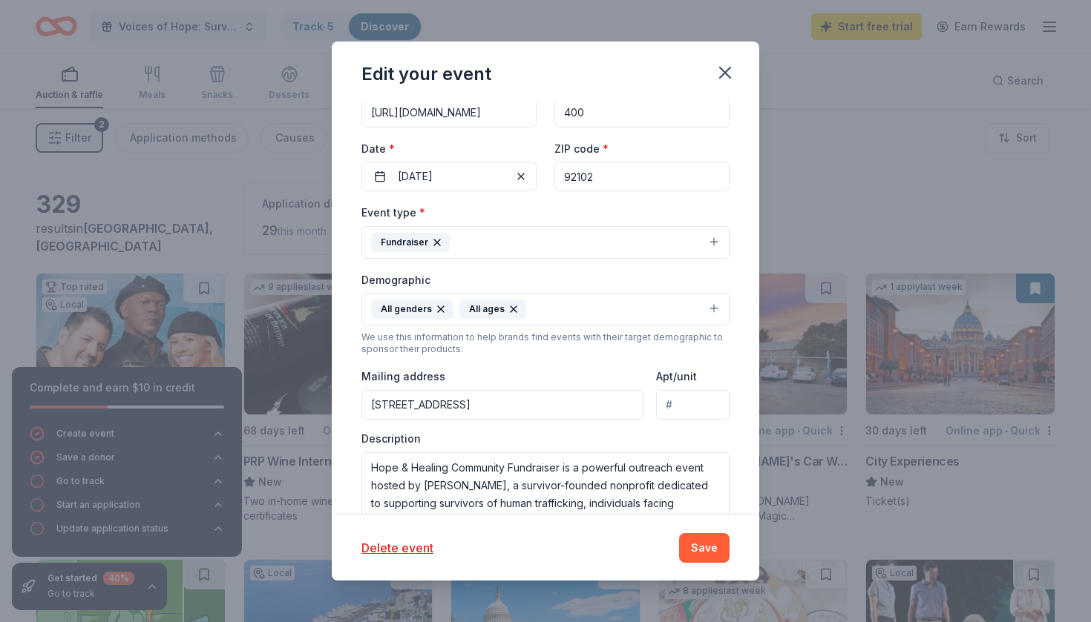
click at [608, 226] on button "Fundraiser" at bounding box center [545, 242] width 368 height 33
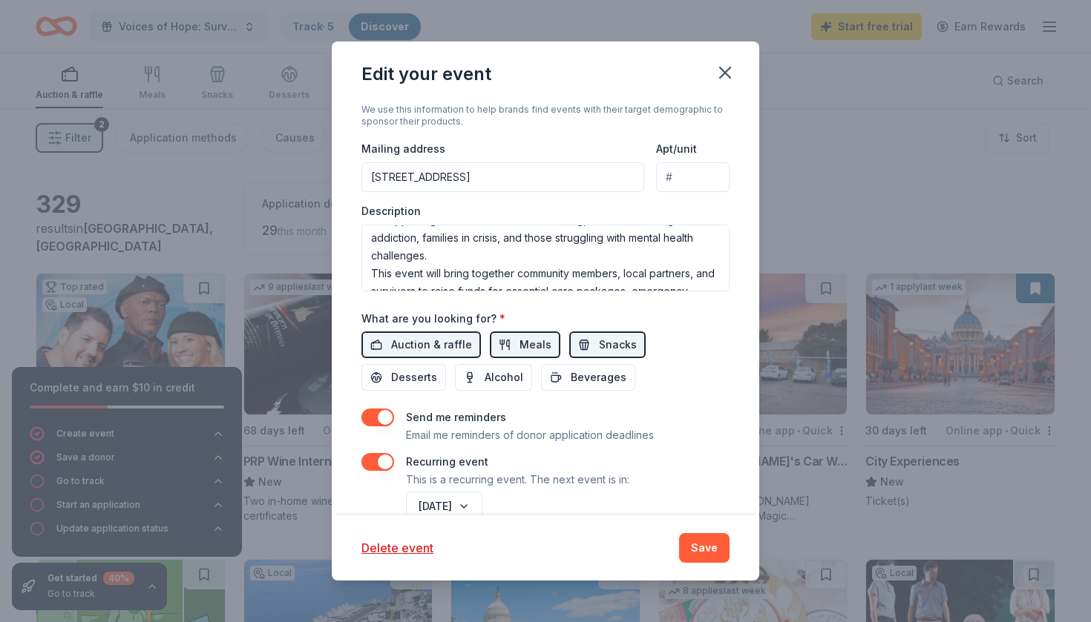
scroll to position [57, 0]
click at [413, 338] on span "Auction & raffle" at bounding box center [431, 345] width 81 height 18
click at [526, 336] on span "Meals" at bounding box center [535, 345] width 32 height 18
click at [591, 344] on button "Snacks" at bounding box center [607, 345] width 76 height 27
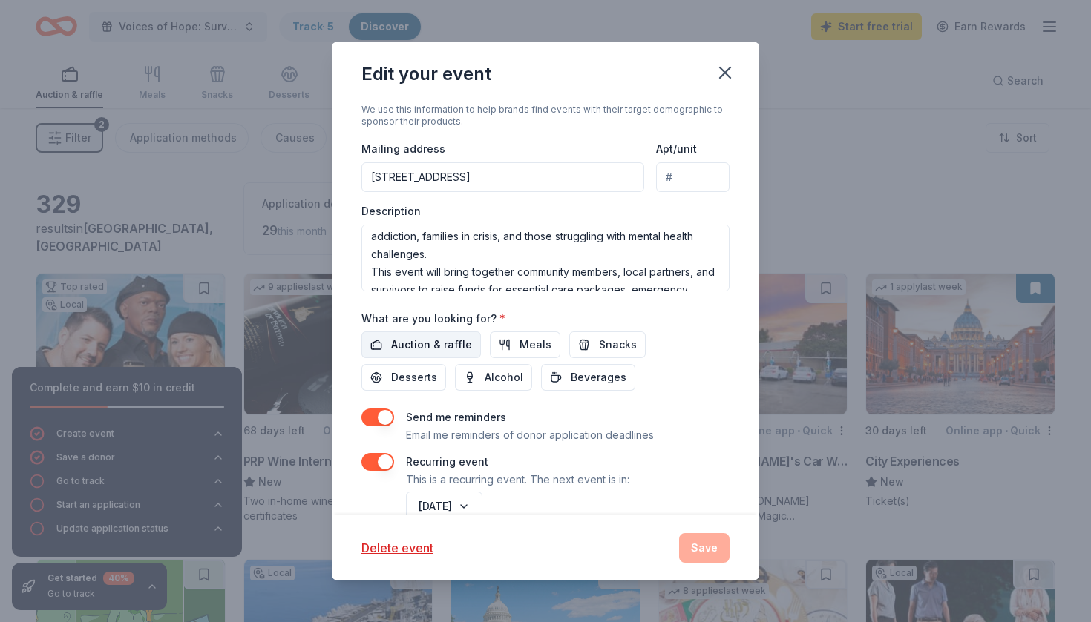
click at [431, 343] on span "Auction & raffle" at bounding box center [431, 345] width 81 height 18
click at [591, 344] on button "Snacks" at bounding box center [607, 345] width 76 height 27
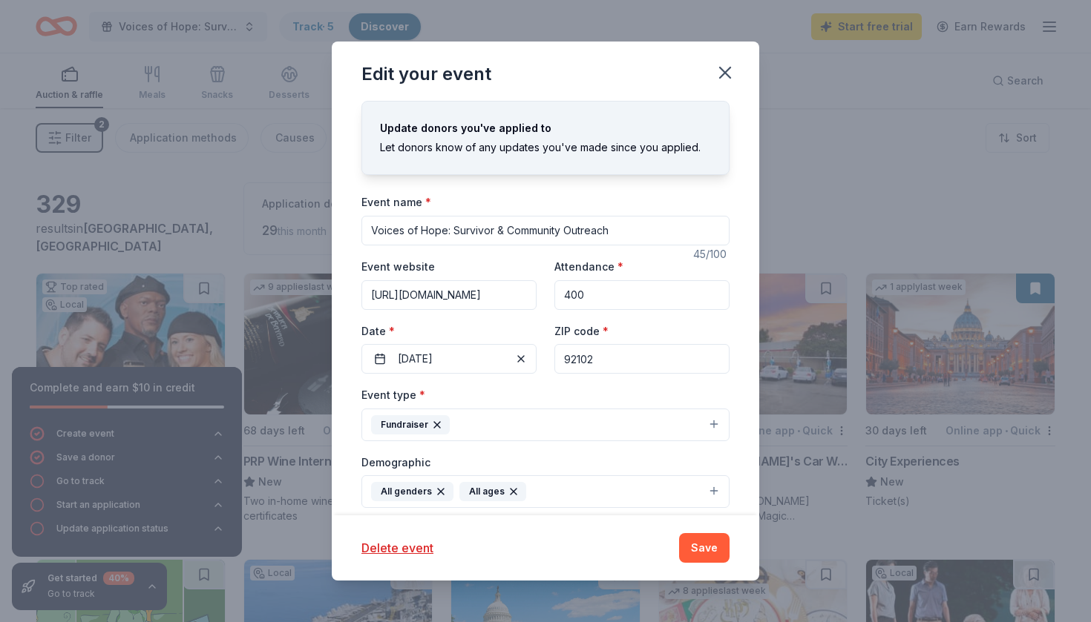
scroll to position [0, 0]
click at [726, 65] on icon "button" at bounding box center [724, 72] width 21 height 21
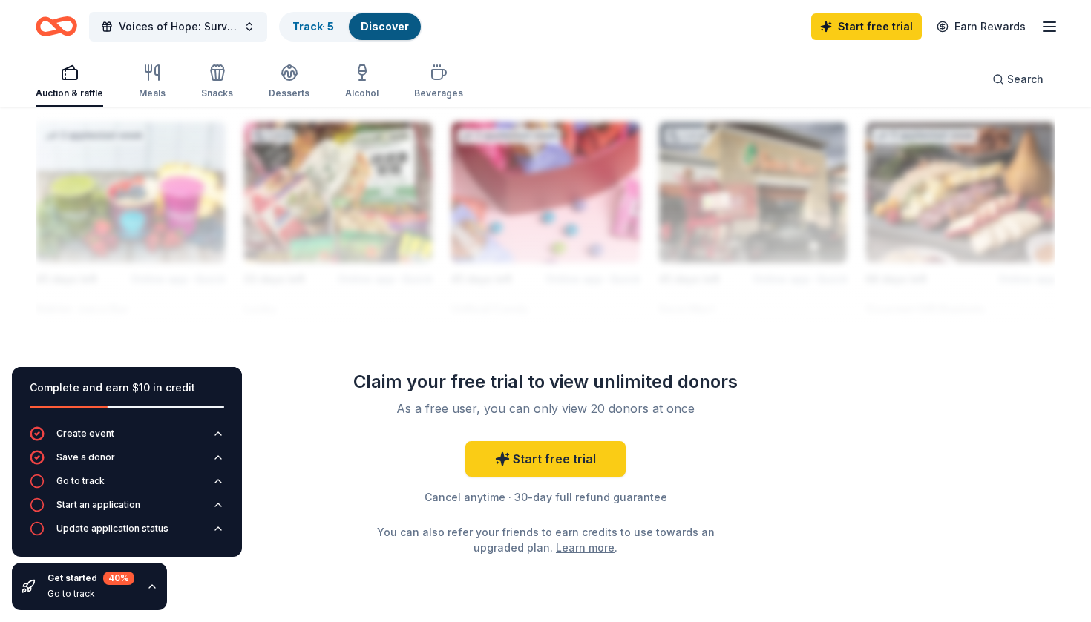
scroll to position [1331, 0]
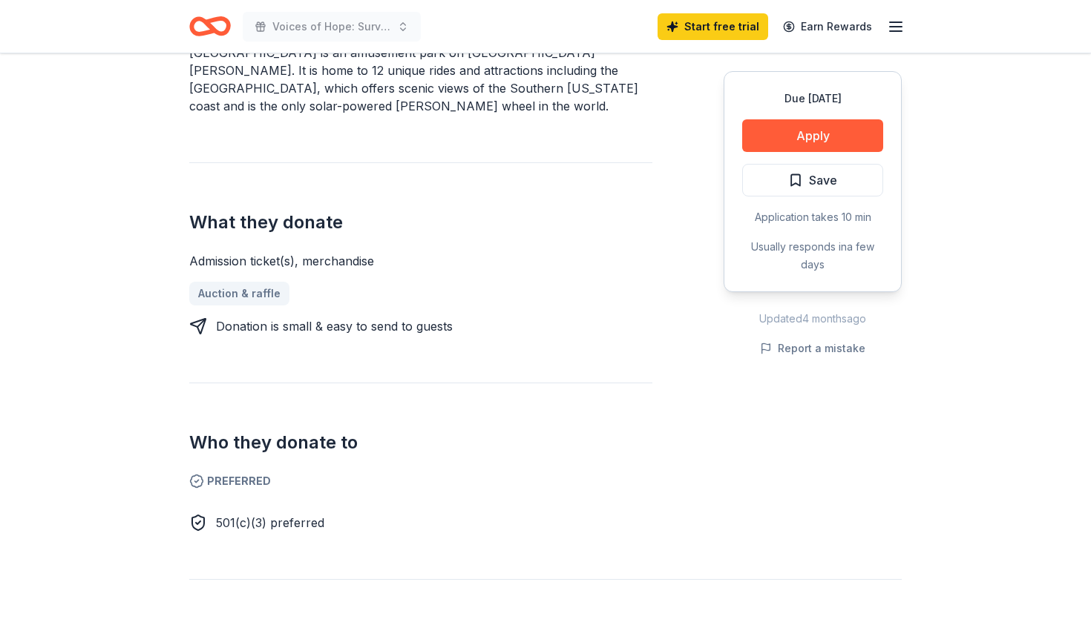
scroll to position [491, 0]
click at [812, 138] on button "Apply" at bounding box center [812, 135] width 141 height 33
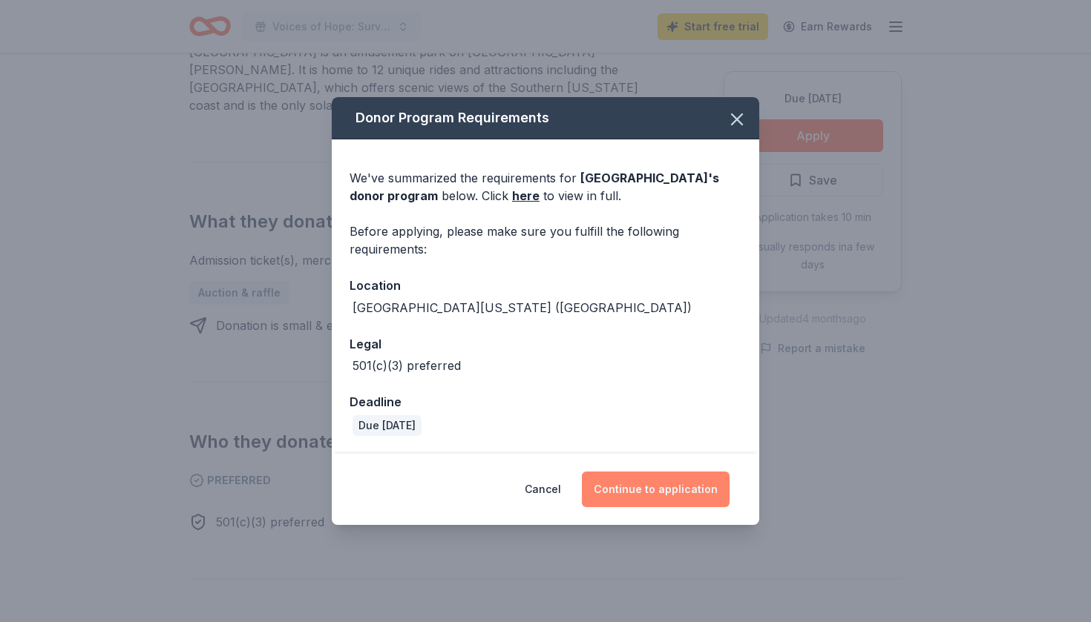
click at [684, 497] on button "Continue to application" at bounding box center [656, 490] width 148 height 36
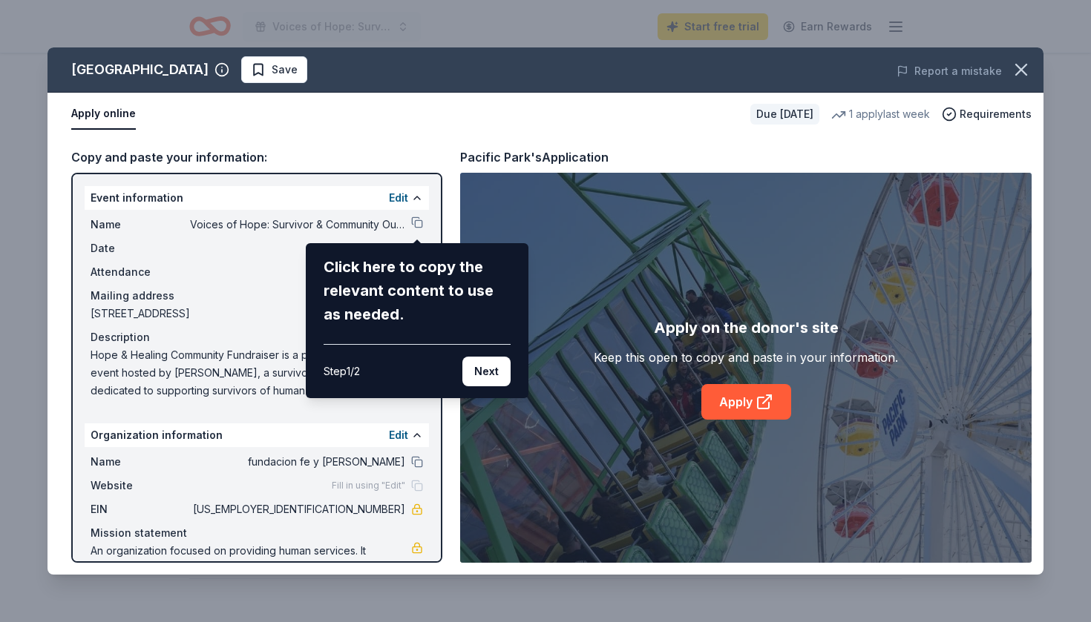
click at [490, 376] on button "Next" at bounding box center [486, 372] width 48 height 30
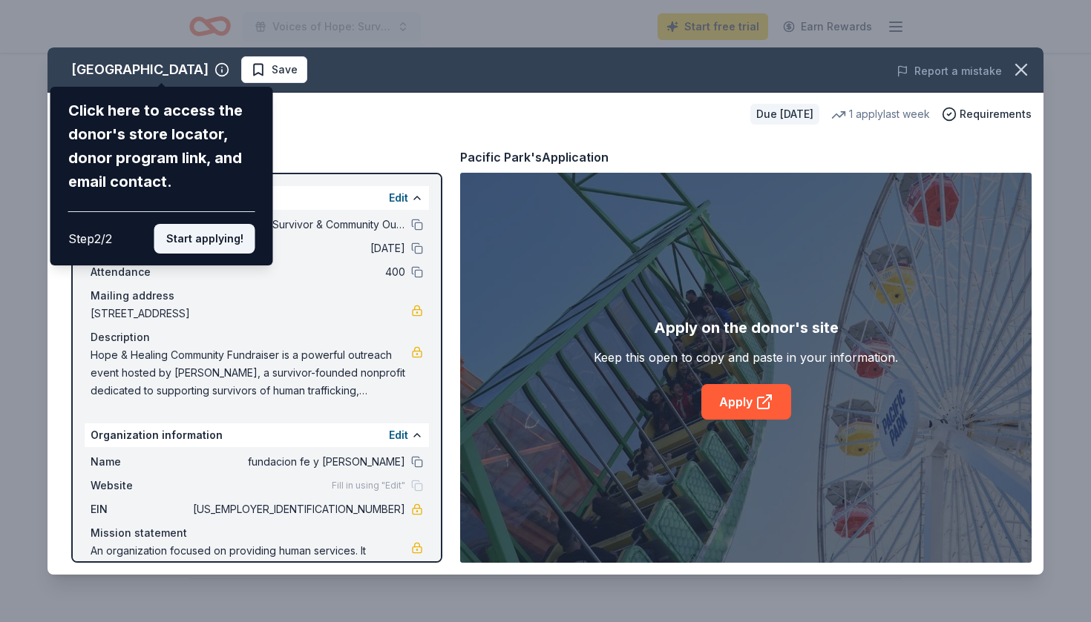
click at [227, 224] on button "Start applying!" at bounding box center [204, 239] width 101 height 30
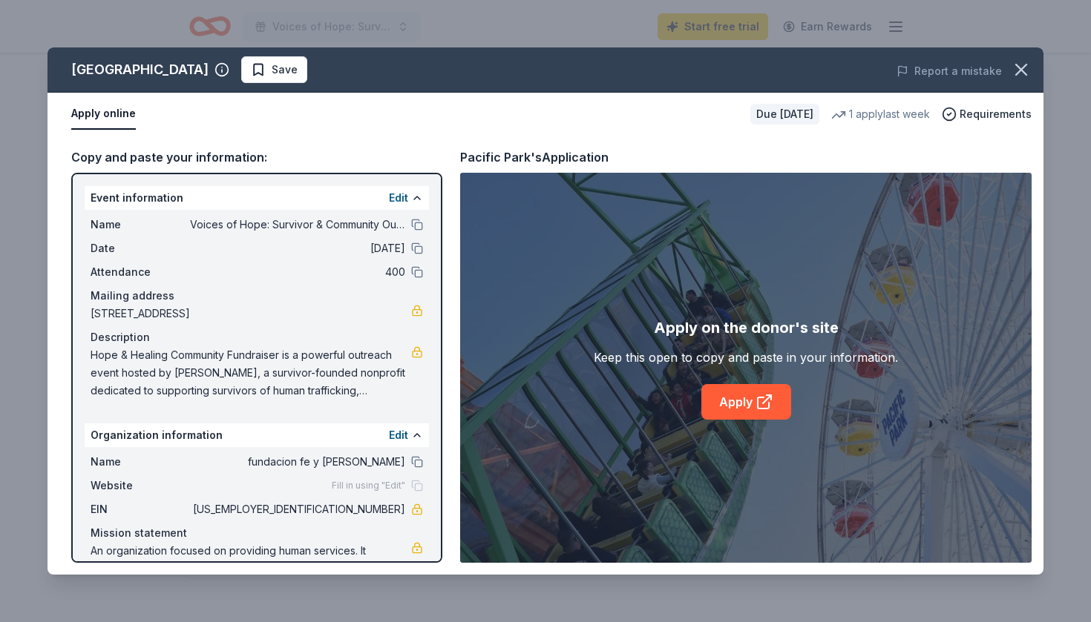
click at [740, 381] on div "Pacific Park Save Report a mistake Apply online Due in 45 days 1 apply last wee…" at bounding box center [545, 310] width 996 height 527
click at [746, 396] on div "Pacific Park Save Report a mistake Apply online Due in 45 days 1 apply last wee…" at bounding box center [545, 310] width 996 height 527
click at [748, 407] on div "Pacific Park Save Report a mistake Apply online Due in 45 days 1 apply last wee…" at bounding box center [545, 310] width 996 height 527
click at [418, 226] on div "Pacific Park Save Report a mistake Apply online Due in 45 days 1 apply last wee…" at bounding box center [545, 310] width 996 height 527
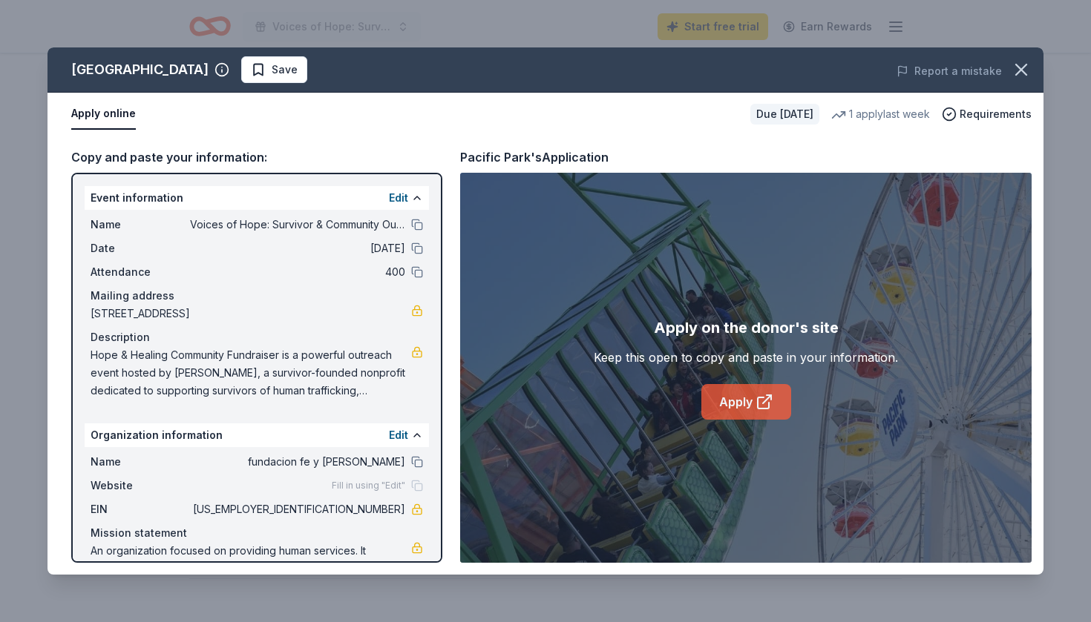
click at [747, 402] on link "Apply" at bounding box center [746, 402] width 90 height 36
click at [1010, 73] on button "button" at bounding box center [1021, 69] width 33 height 33
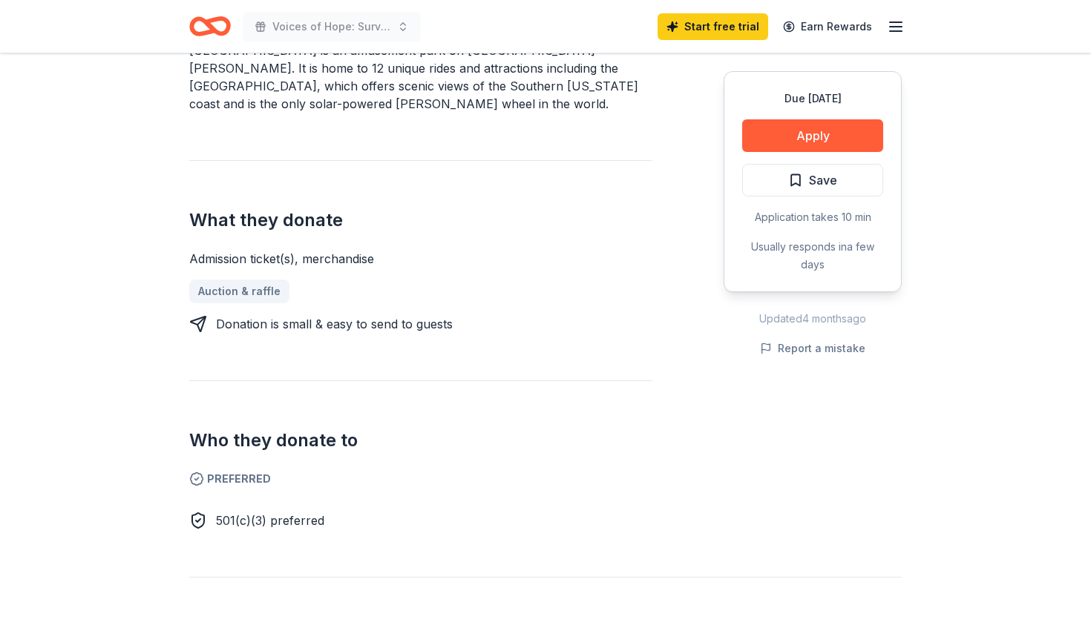
scroll to position [493, 0]
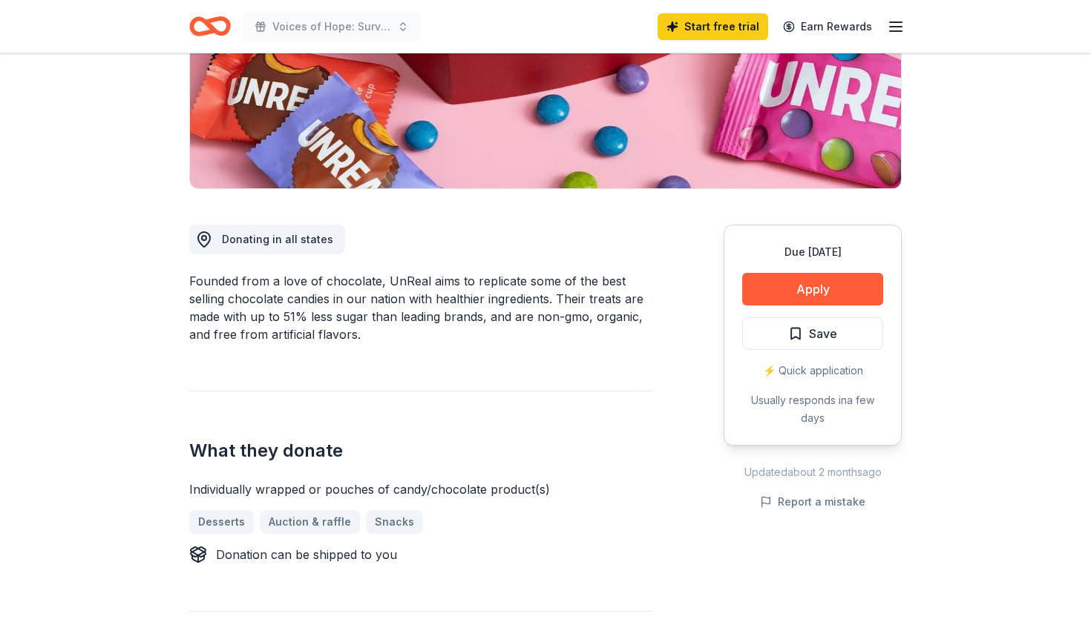
scroll to position [266, 0]
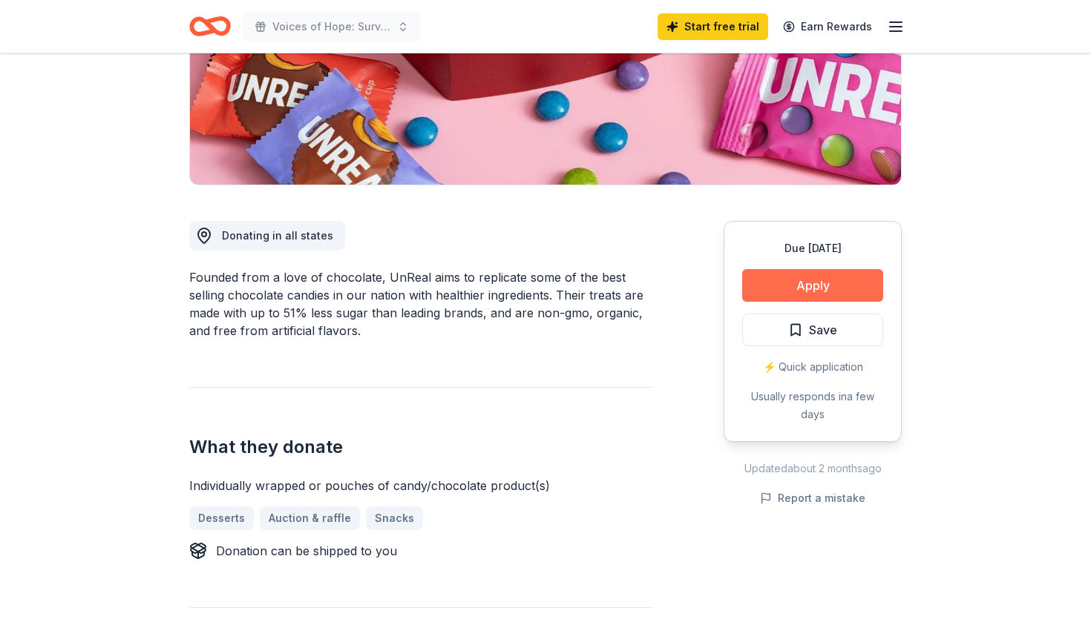
click at [822, 284] on button "Apply" at bounding box center [812, 285] width 141 height 33
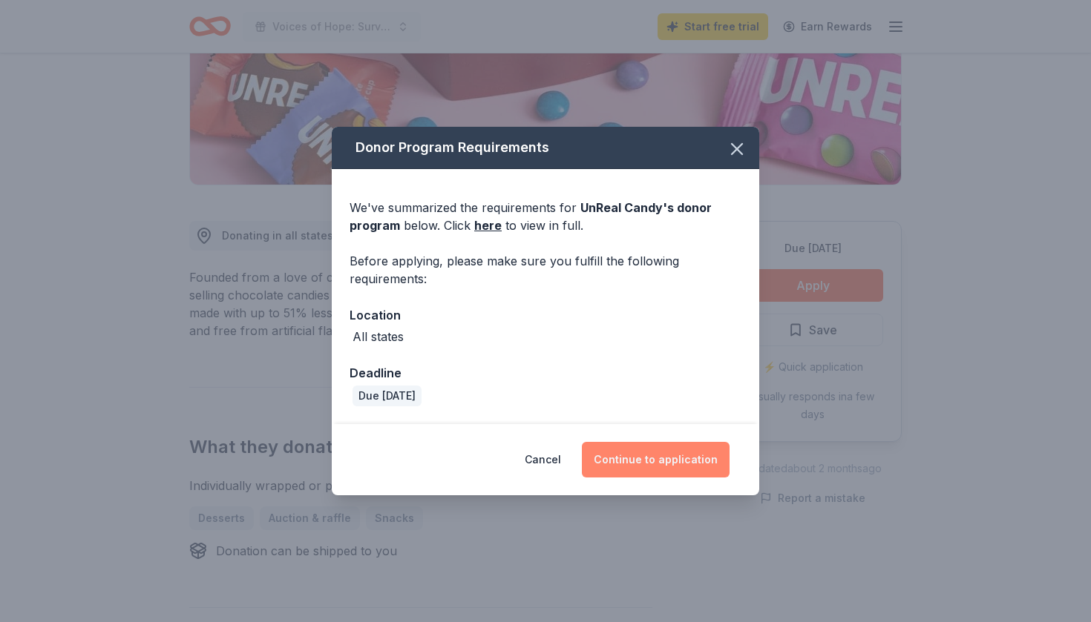
click at [665, 442] on button "Continue to application" at bounding box center [656, 460] width 148 height 36
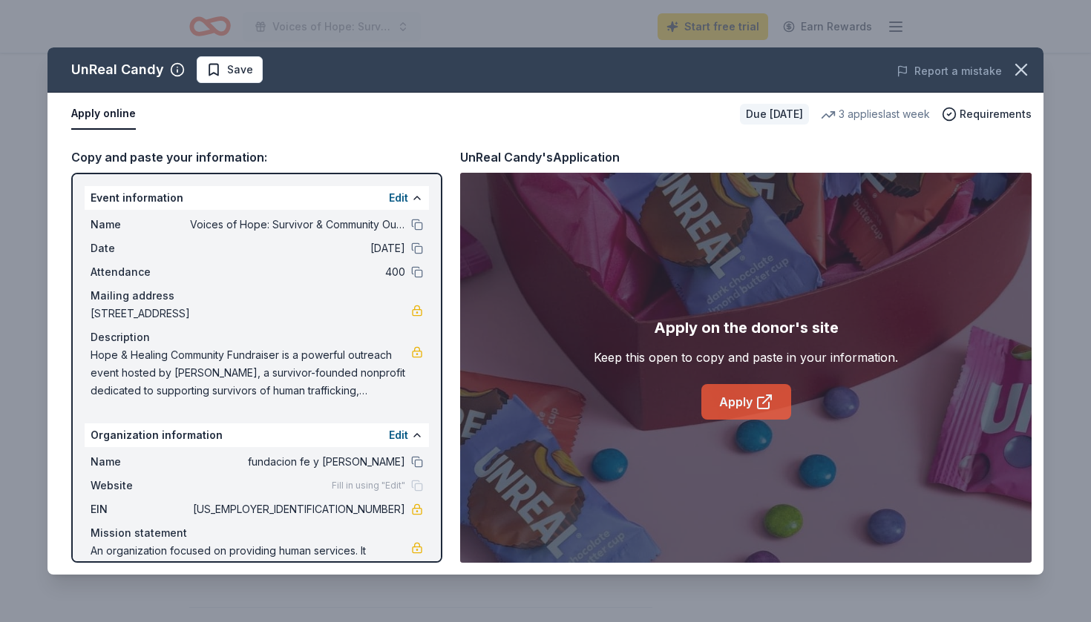
click at [725, 404] on link "Apply" at bounding box center [746, 402] width 90 height 36
